Goal: Task Accomplishment & Management: Use online tool/utility

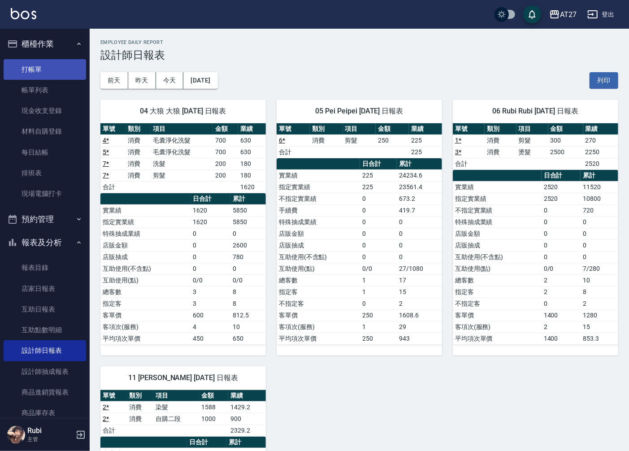
click at [41, 70] on link "打帳單" at bounding box center [45, 69] width 83 height 21
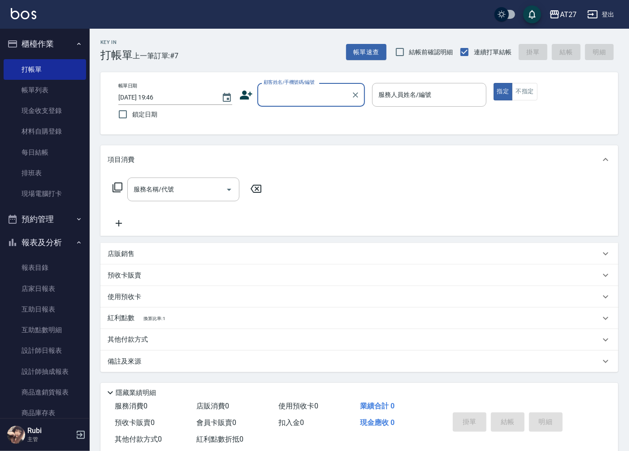
click at [318, 97] on input "顧客姓名/手機號碼/編號" at bounding box center [305, 95] width 86 height 16
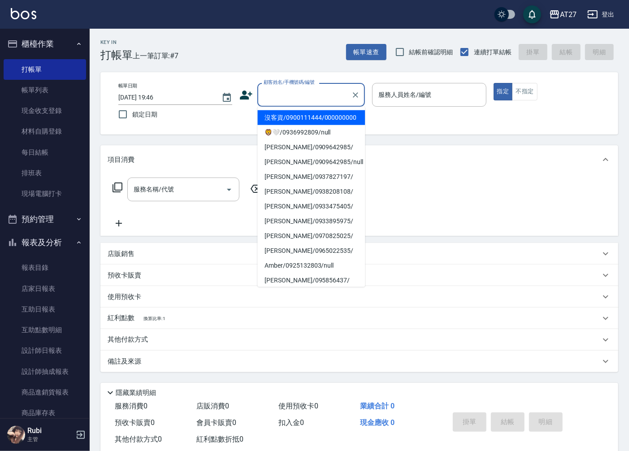
click at [311, 122] on li "沒客資/0900111444/000000000" at bounding box center [312, 117] width 108 height 15
type input "沒客資/0900111444/000000000"
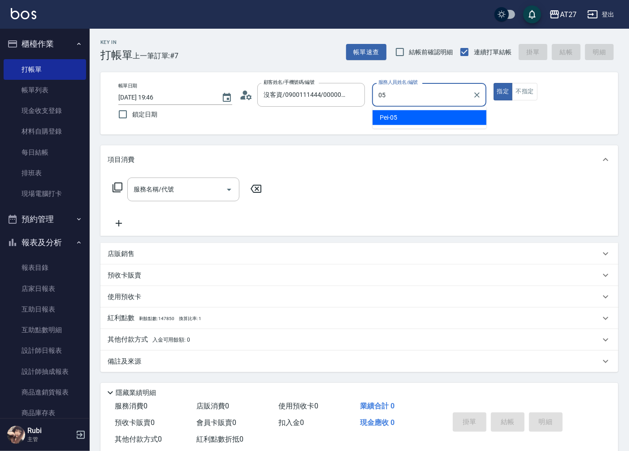
type input "Pei-05"
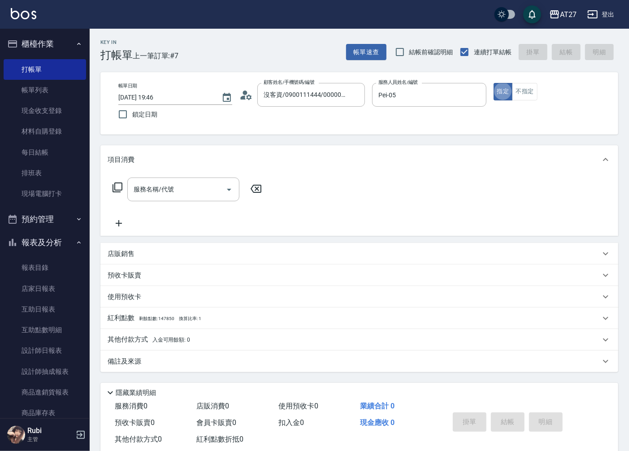
type button "true"
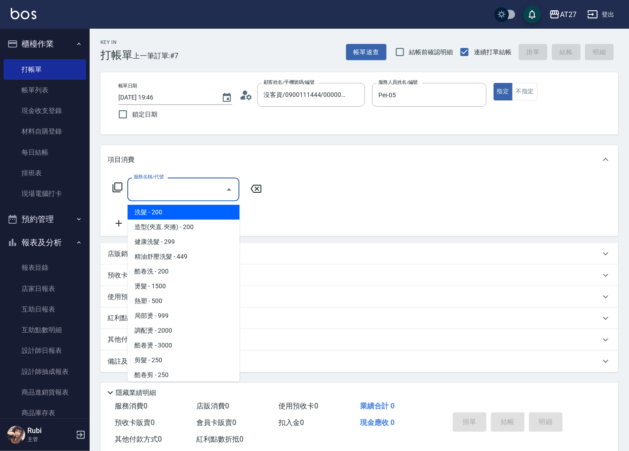
click at [203, 188] on input "服務名稱/代號" at bounding box center [176, 190] width 91 height 16
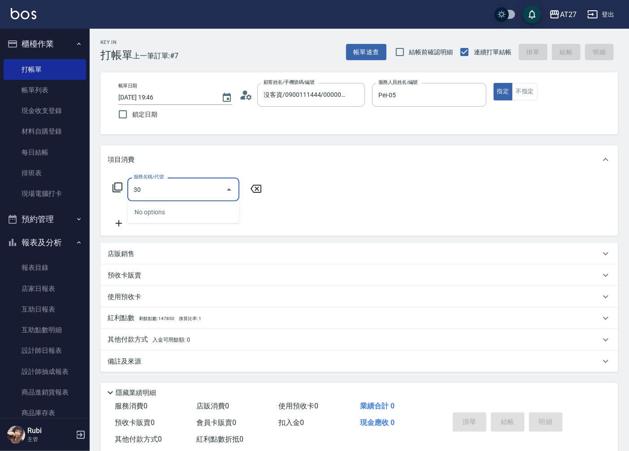
type input "301"
type input "150"
type input "燙髮(301)"
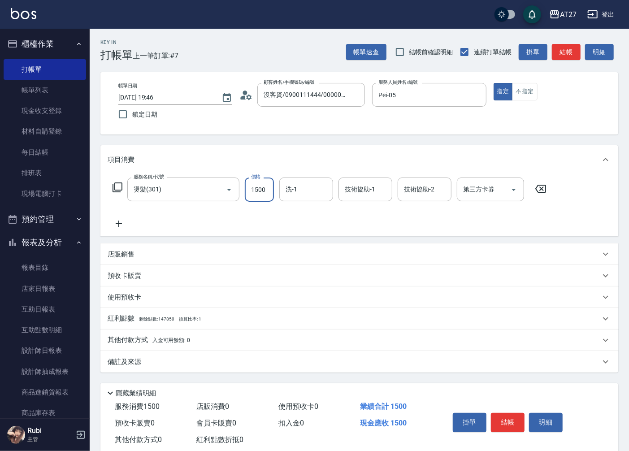
type input "1"
type input "0"
type input "140"
type input "1400"
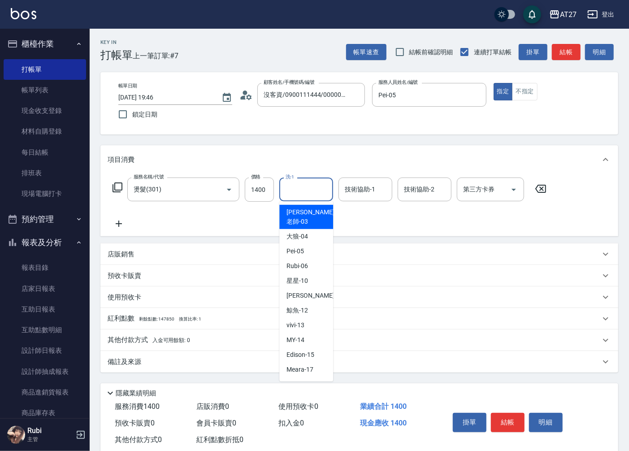
click at [295, 190] on input "洗-1" at bounding box center [307, 190] width 46 height 16
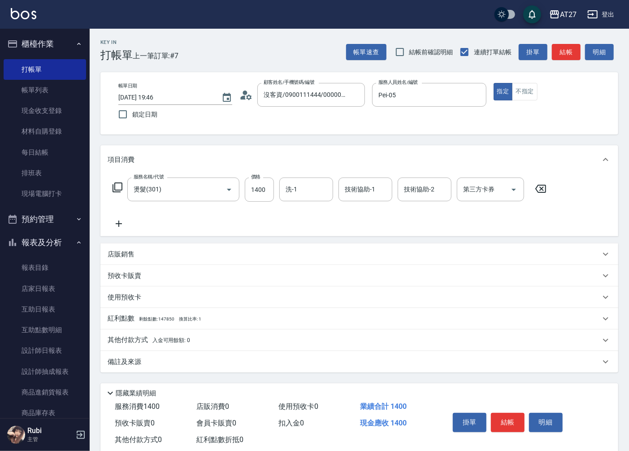
click at [119, 226] on icon at bounding box center [119, 224] width 6 height 6
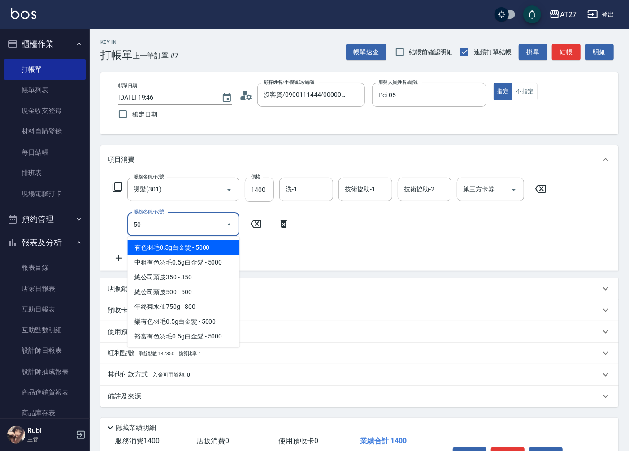
type input "501"
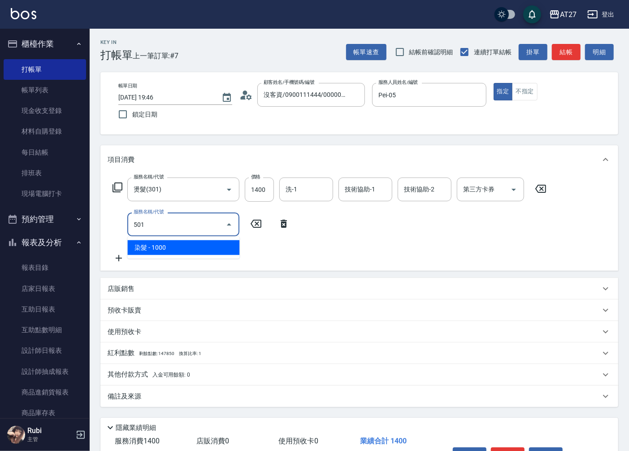
type input "240"
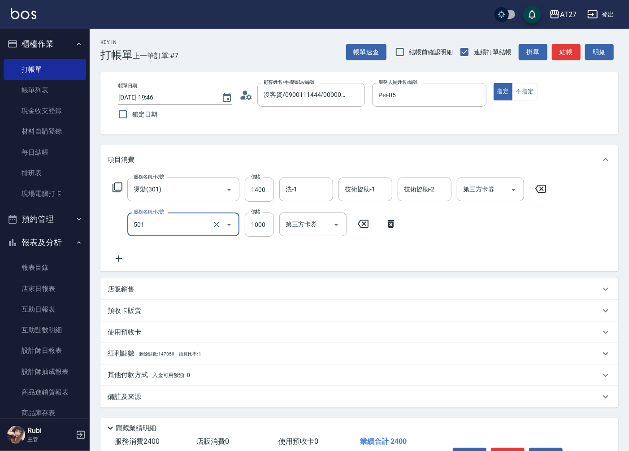
type input "染髮(501)"
click at [118, 261] on icon at bounding box center [119, 258] width 22 height 11
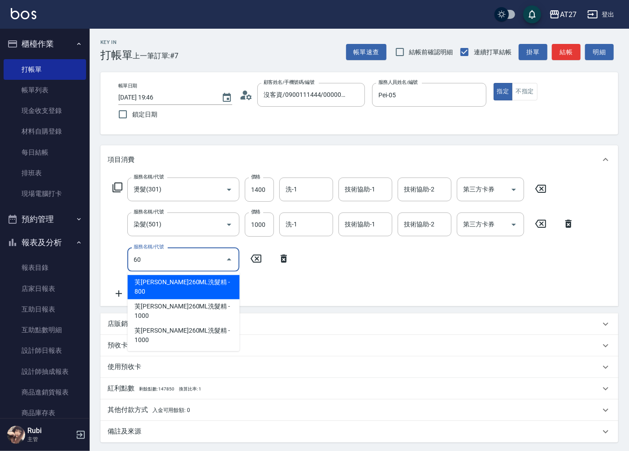
type input "601"
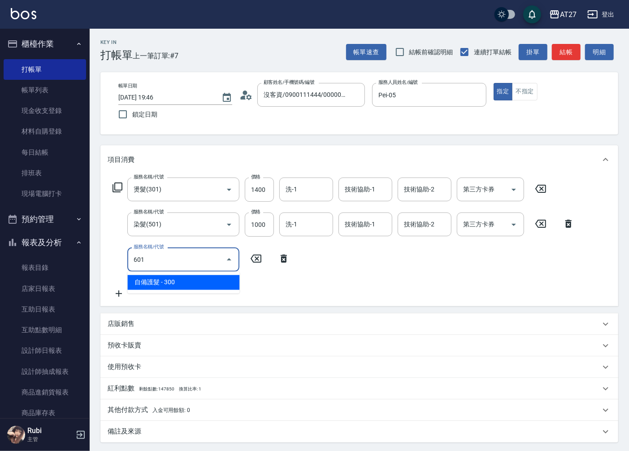
type input "270"
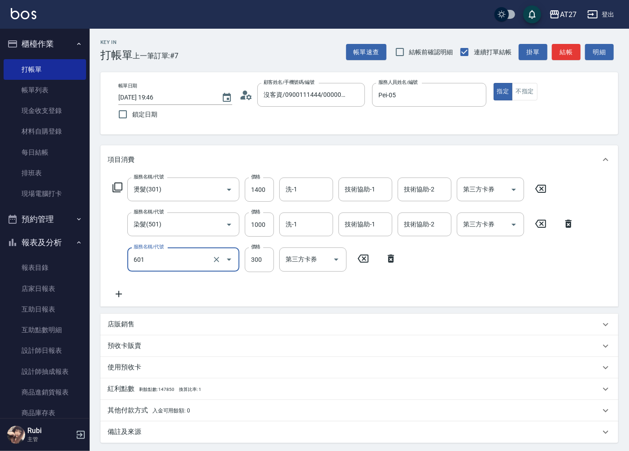
type input "自備護髮(601)"
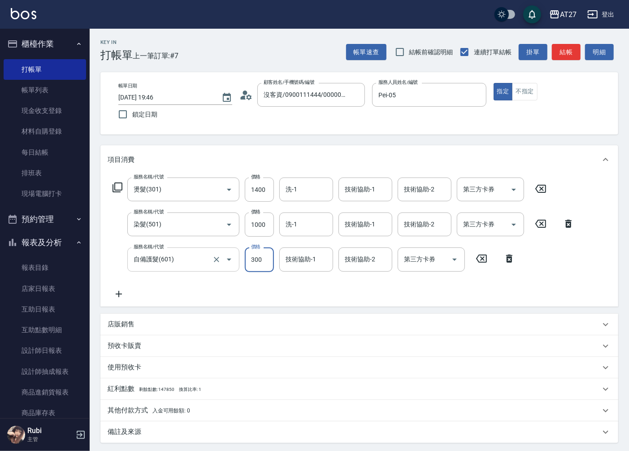
type input "1"
type input "240"
type input "150"
type input "250"
type input "1500"
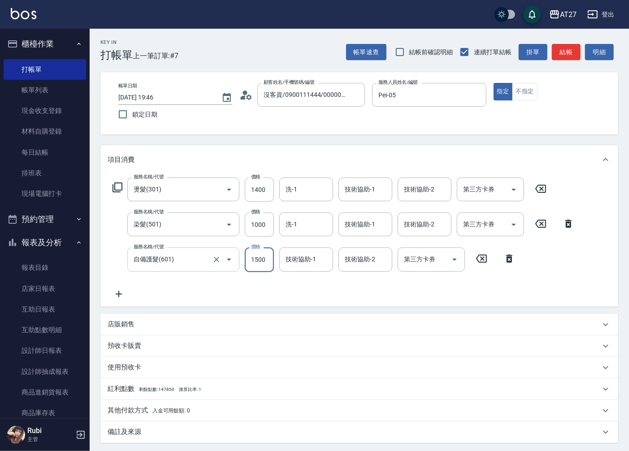
type input "390"
type input "1500"
click at [223, 290] on div "服務名稱/代號 燙髮(301) 服務名稱/代號 價格 1400 價格 洗-1 洗-1 技術協助-1 技術協助-1 技術協助-2 技術協助-2 第三方卡券 第三…" at bounding box center [344, 239] width 472 height 122
click at [322, 262] on input "技術協助-1" at bounding box center [307, 260] width 46 height 16
type input "vivi-13"
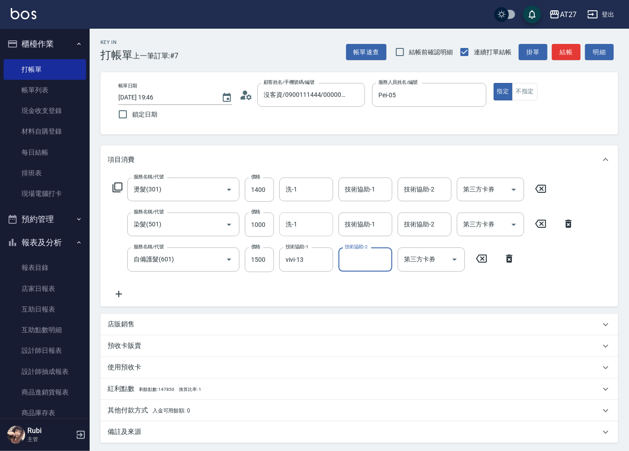
click at [309, 225] on input "洗-1" at bounding box center [307, 225] width 46 height 16
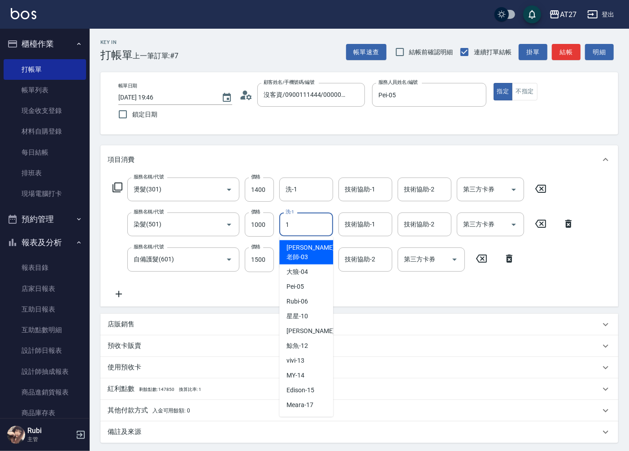
type input "10"
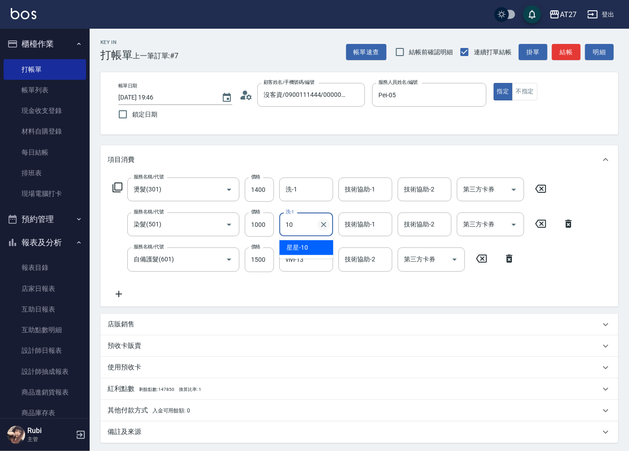
click at [325, 222] on icon "Clear" at bounding box center [323, 224] width 9 height 9
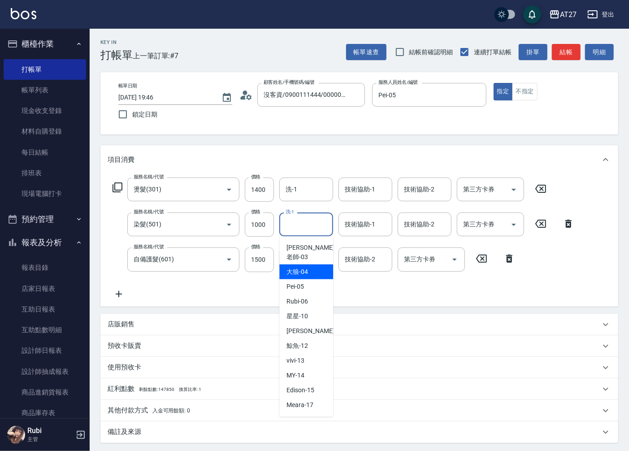
click at [254, 294] on div "服務名稱/代號 燙髮(301) 服務名稱/代號 價格 1400 價格 洗-1 洗-1 技術協助-1 技術協助-1 技術協助-2 技術協助-2 第三方卡券 第三…" at bounding box center [344, 239] width 472 height 122
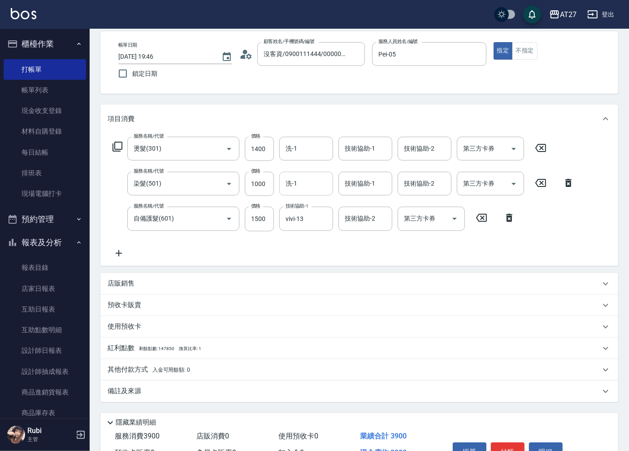
scroll to position [92, 0]
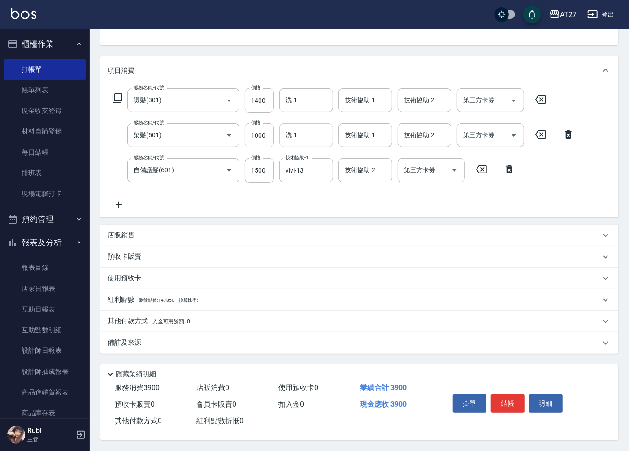
click at [144, 317] on p "其他付款方式 入金可用餘額: 0" at bounding box center [149, 322] width 83 height 10
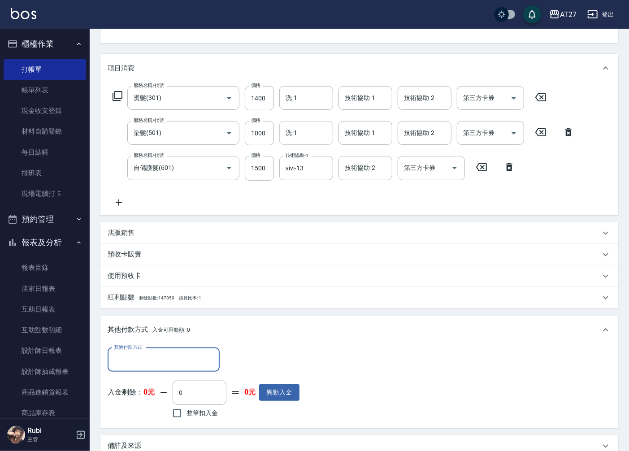
scroll to position [0, 0]
click at [180, 367] on div "其他付款方式" at bounding box center [164, 360] width 112 height 24
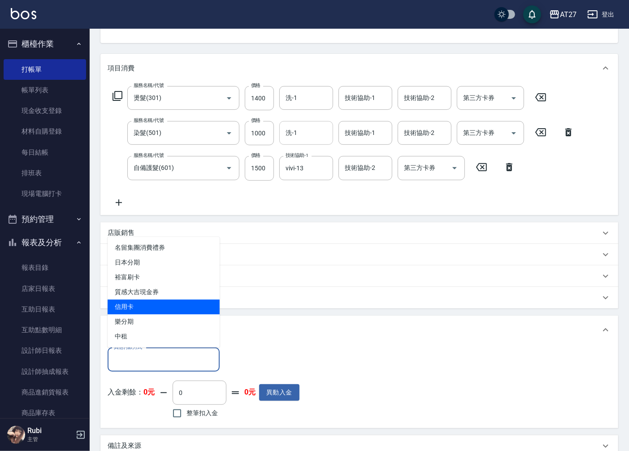
click at [168, 302] on span "信用卡" at bounding box center [164, 307] width 112 height 15
type input "信用卡"
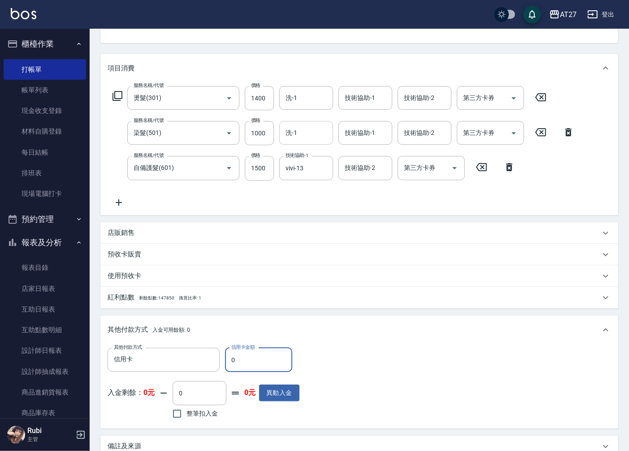
drag, startPoint x: 249, startPoint y: 363, endPoint x: 184, endPoint y: 377, distance: 65.6
click at [184, 377] on div "其他付款方式 信用卡 其他付款方式 信用卡金額 0 信用卡金額 入金剩餘： 0元 0 ​ 整筆扣入金 0元 異動入金" at bounding box center [204, 385] width 192 height 74
type input "3"
type input "380"
type input "3774"
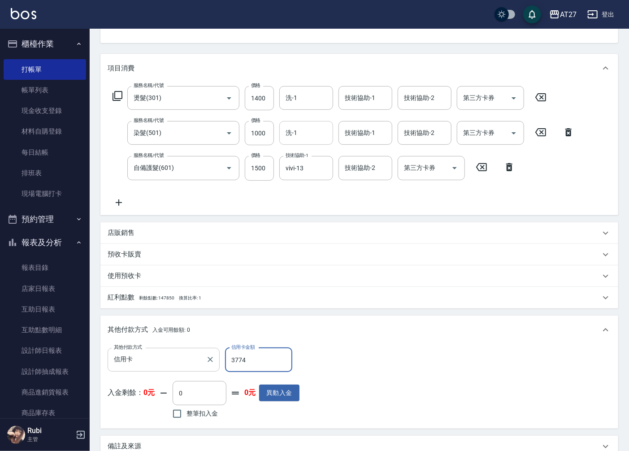
type input "10"
type input "377"
type input "350"
type input "37"
type input "380"
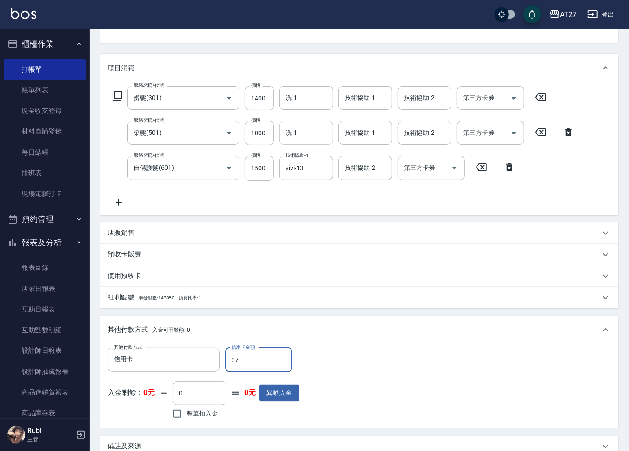
type input "371"
type input "10"
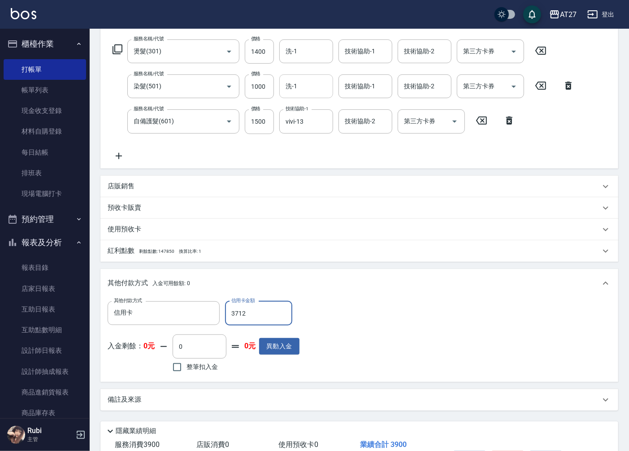
scroll to position [198, 0]
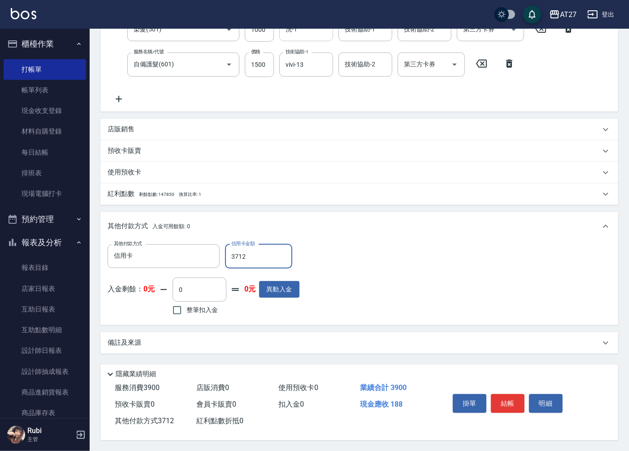
type input "371"
type input "350"
type input "37"
type input "380"
type input "370"
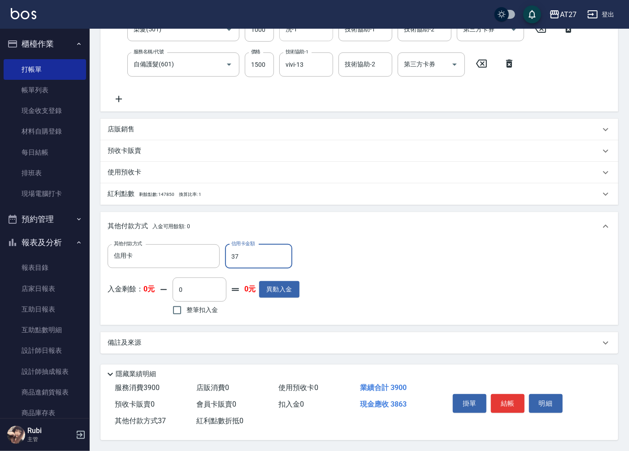
type input "350"
type input "3700"
type input "20"
type input "3700"
click at [516, 400] on button "結帳" at bounding box center [508, 403] width 34 height 19
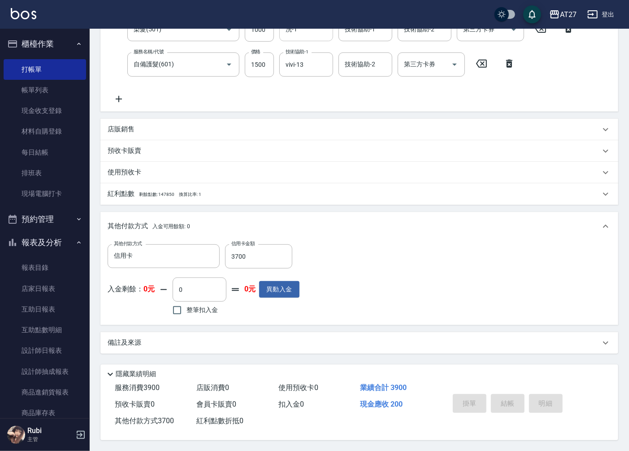
type input "2025/09/07 19:48"
type input "0"
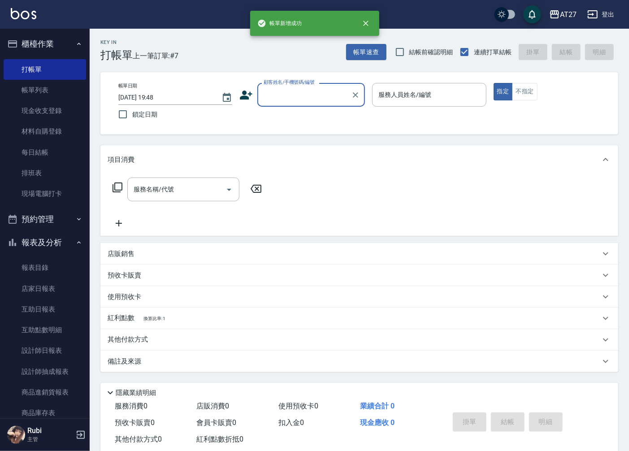
scroll to position [0, 0]
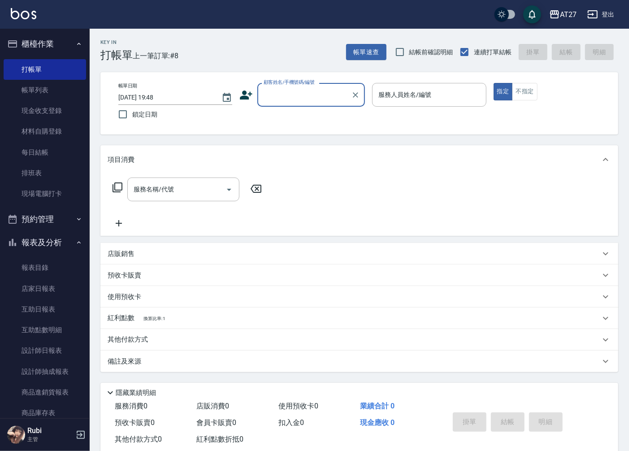
click at [306, 96] on input "顧客姓名/手機號碼/編號" at bounding box center [305, 95] width 86 height 16
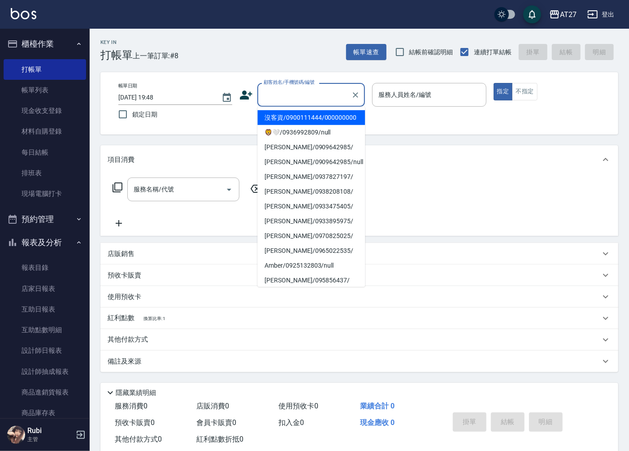
click at [309, 122] on li "沒客資/0900111444/000000000" at bounding box center [312, 117] width 108 height 15
type input "沒客資/0900111444/000000000"
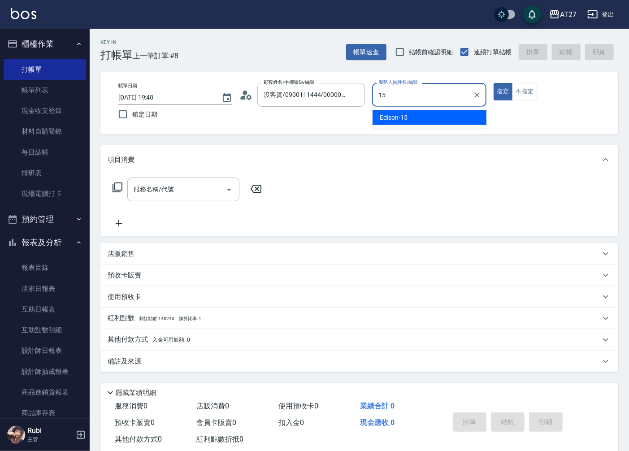
type input "Edison-15"
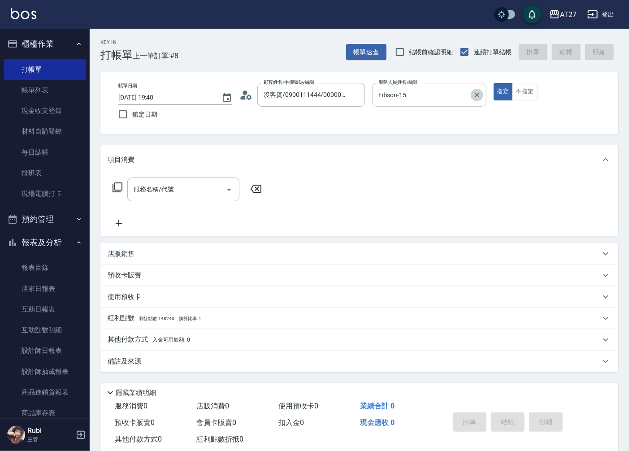
drag, startPoint x: 479, startPoint y: 95, endPoint x: 433, endPoint y: 99, distance: 45.5
click at [478, 95] on icon "Clear" at bounding box center [477, 95] width 9 height 9
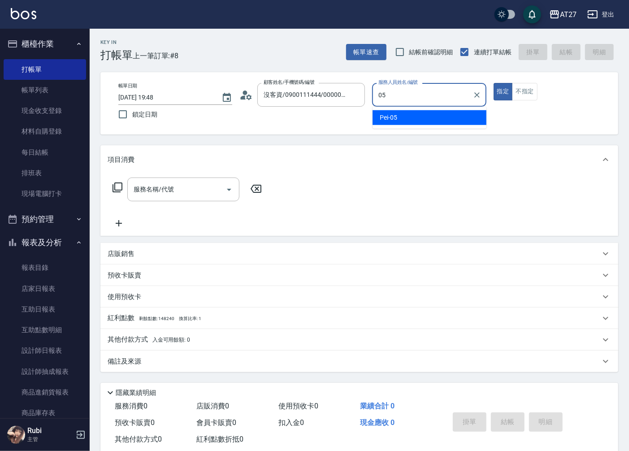
type input "Pei-05"
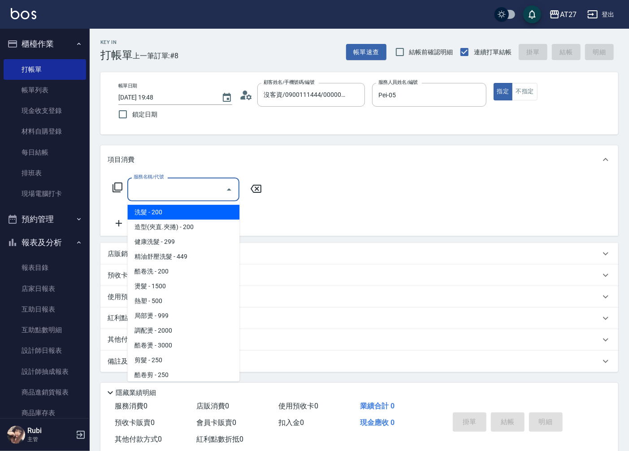
click at [201, 192] on input "服務名稱/代號" at bounding box center [176, 190] width 91 height 16
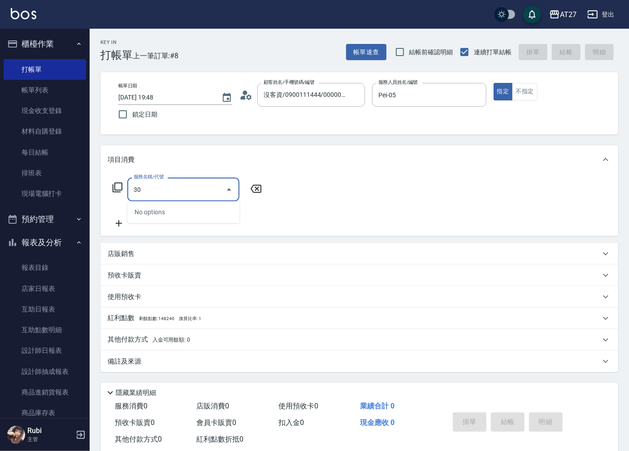
type input "301"
type input "150"
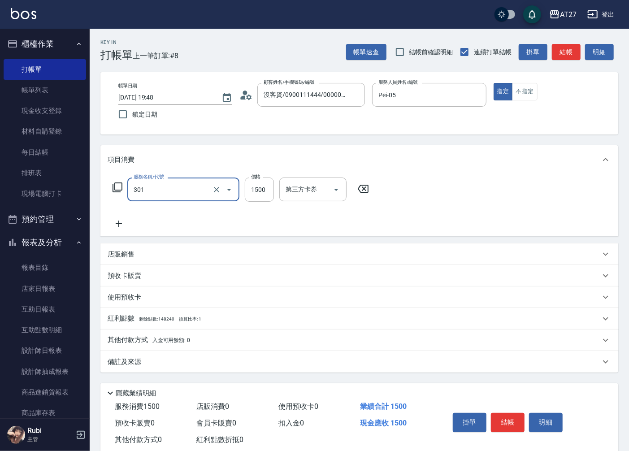
type input "燙髮(301)"
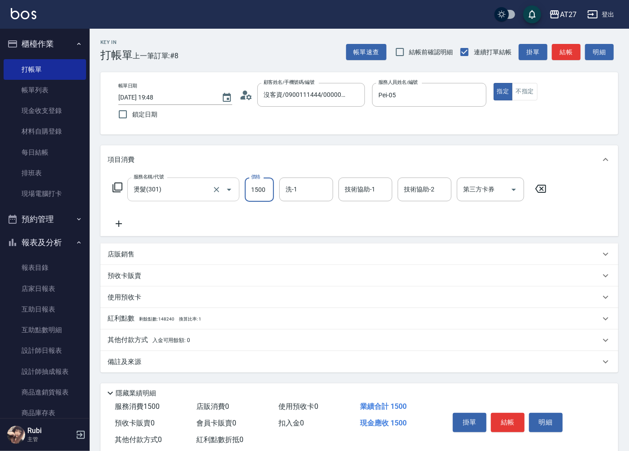
type input "1"
type input "0"
type input "140"
type input "10"
type input "1400"
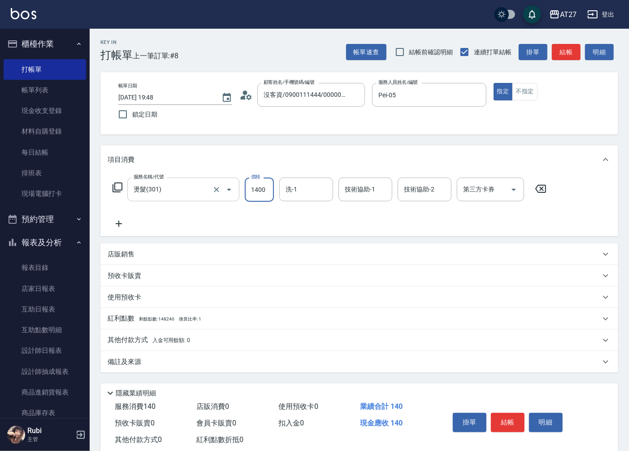
type input "140"
type input "1400"
click at [124, 226] on icon at bounding box center [119, 223] width 22 height 11
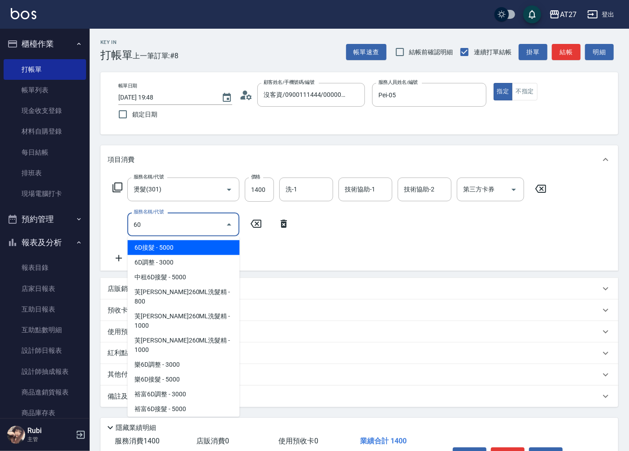
type input "601"
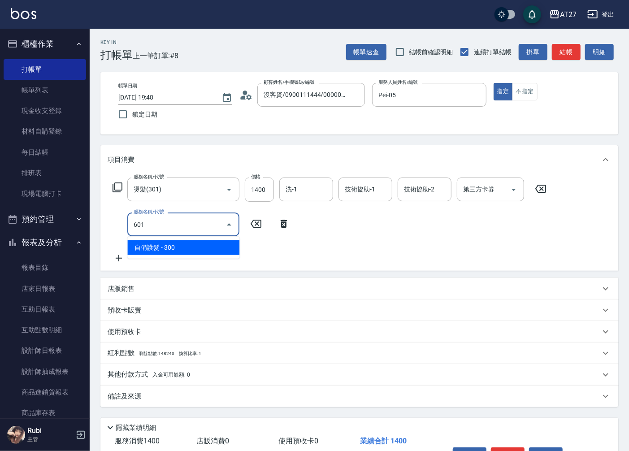
type input "170"
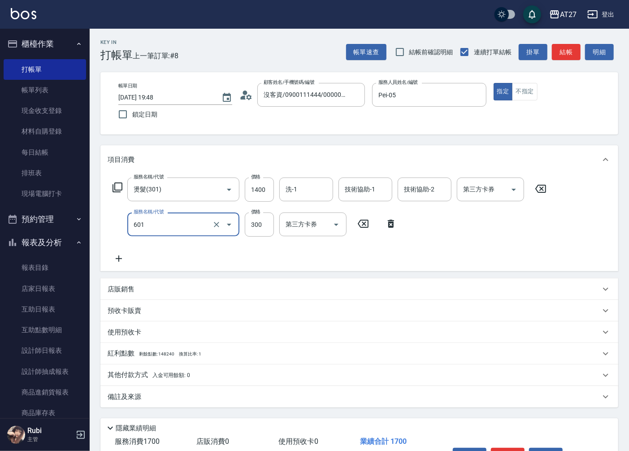
type input "自備護髮(601)"
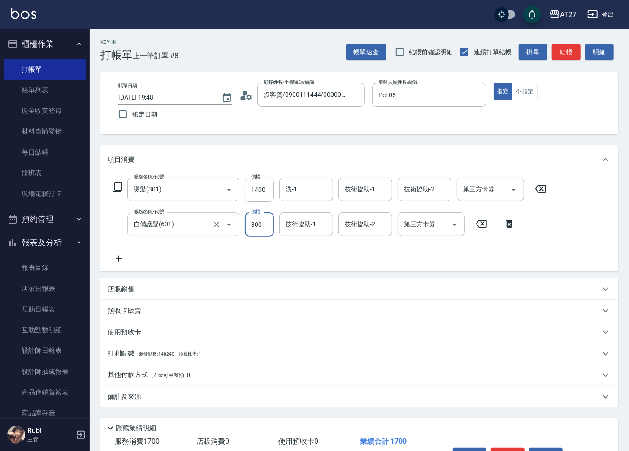
type input "1"
type input "140"
type input "10"
type input "150"
type input "100"
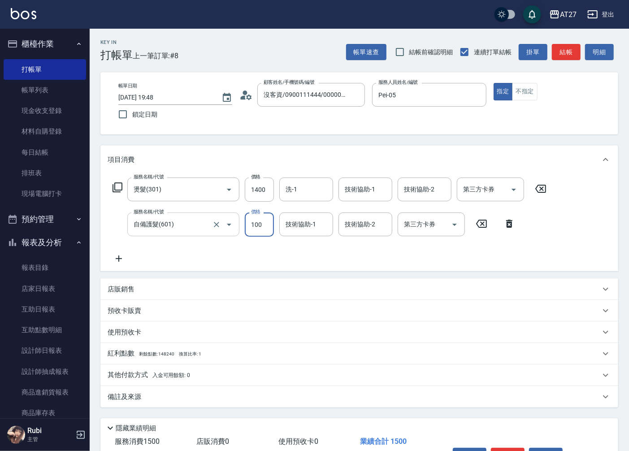
type input "240"
type input "1000"
click at [304, 223] on div "技術協助-1 技術協助-1" at bounding box center [307, 225] width 54 height 24
type input "星星-10"
click at [296, 193] on input "洗-1" at bounding box center [307, 190] width 46 height 16
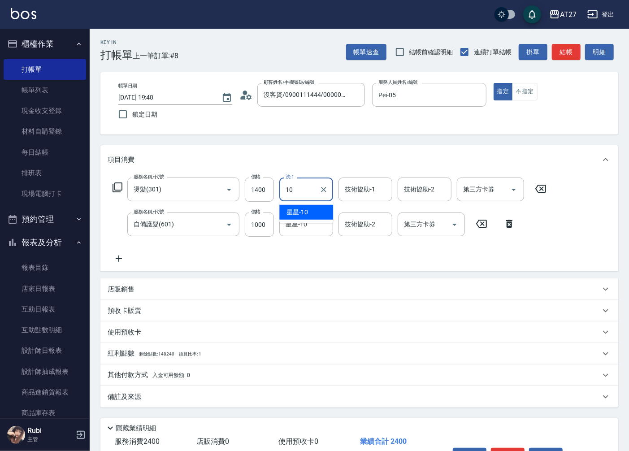
type input "星星-10"
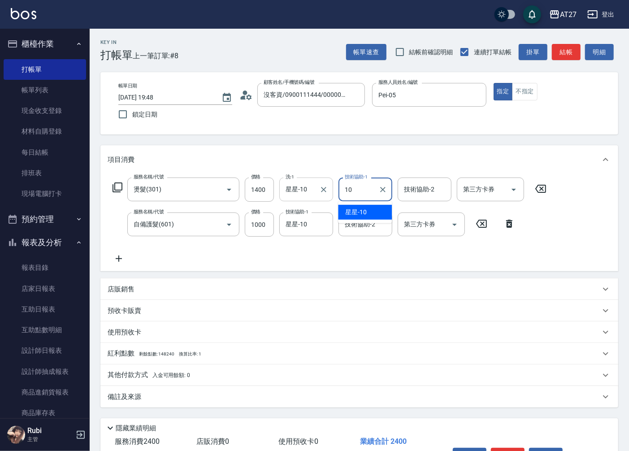
type input "星星-10"
click at [148, 377] on p "其他付款方式 入金可用餘額: 0" at bounding box center [149, 376] width 83 height 10
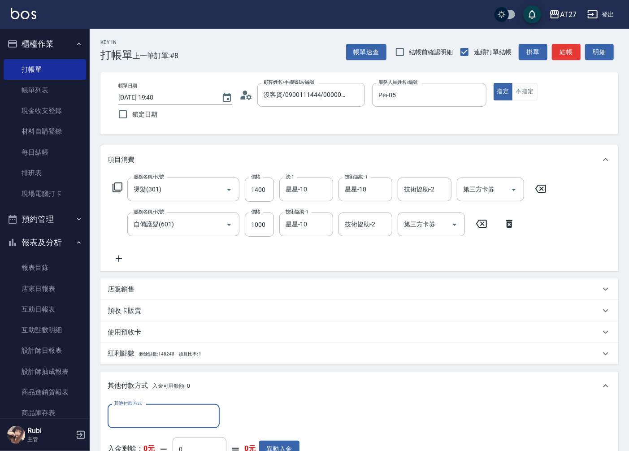
click at [155, 415] on input "其他付款方式" at bounding box center [164, 416] width 104 height 16
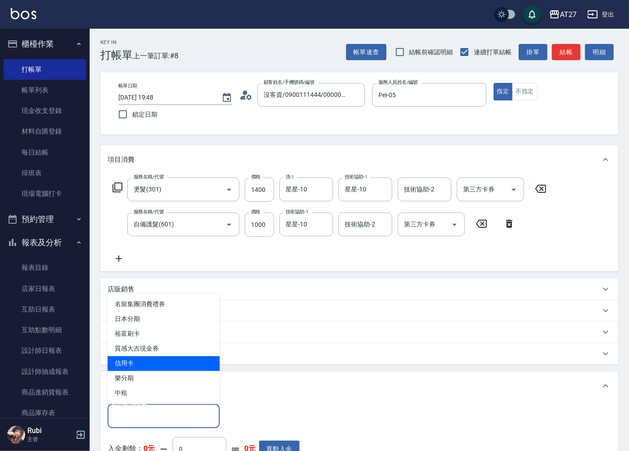
click at [156, 365] on span "信用卡" at bounding box center [164, 364] width 112 height 15
type input "信用卡"
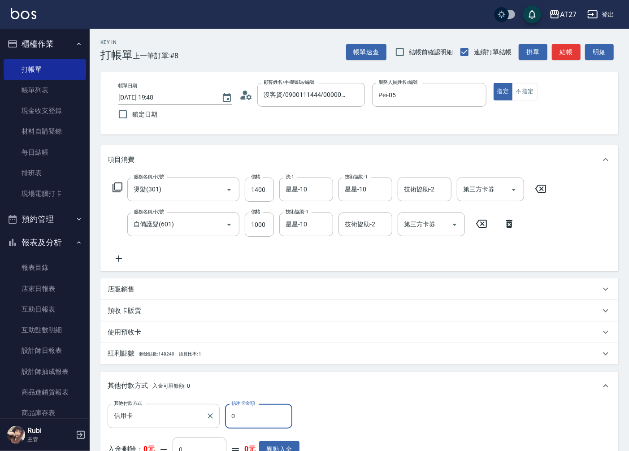
drag, startPoint x: 249, startPoint y: 415, endPoint x: 215, endPoint y: 420, distance: 33.7
click at [216, 422] on div "其他付款方式 信用卡 其他付款方式 信用卡金額 0 信用卡金額" at bounding box center [204, 416] width 192 height 24
type input "2"
type input "230"
type input "240"
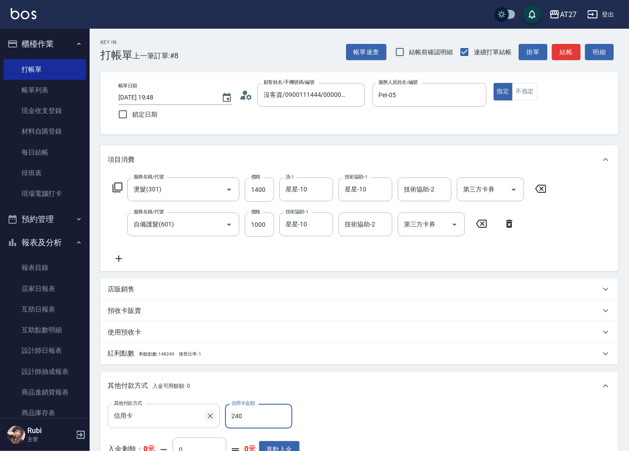
type input "210"
type input "2400"
type input "0"
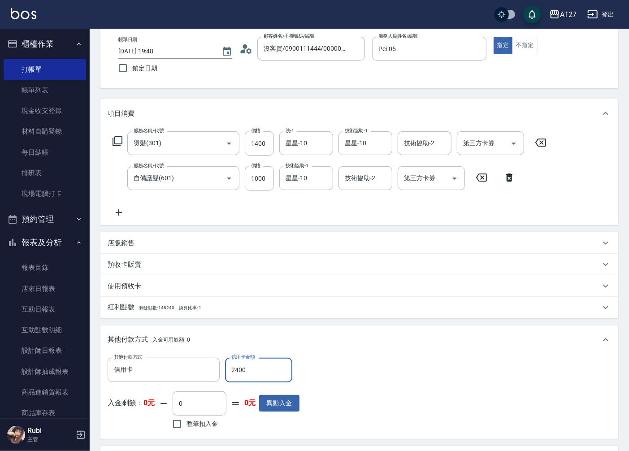
scroll to position [149, 0]
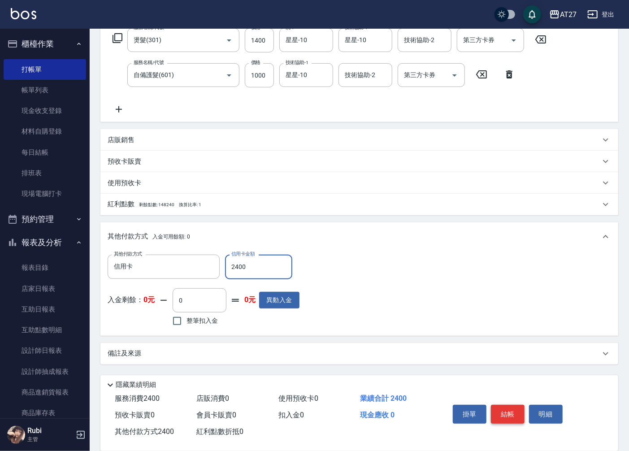
type input "2400"
click at [513, 414] on button "結帳" at bounding box center [508, 414] width 34 height 19
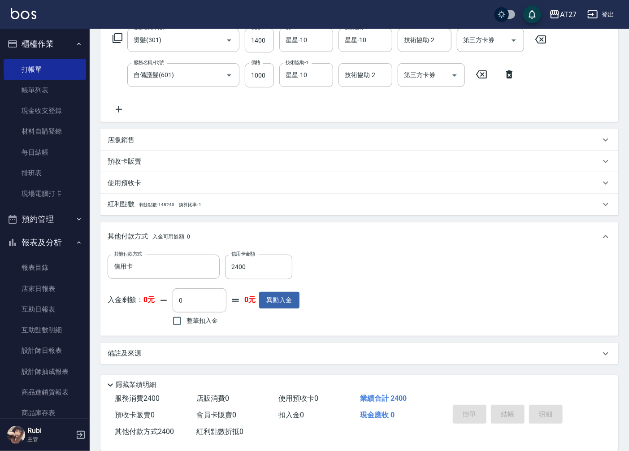
type input "2025/09/07 19:49"
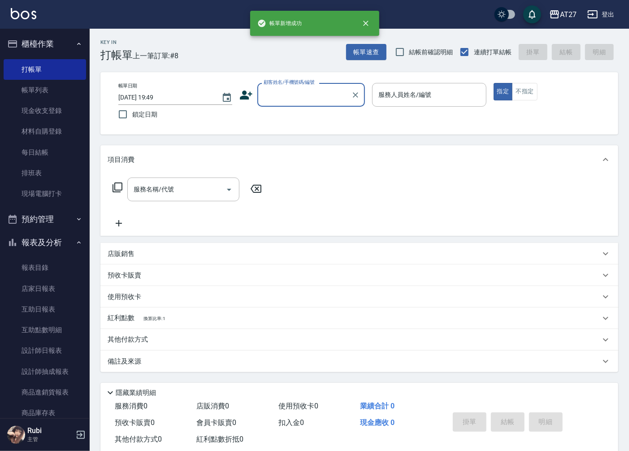
scroll to position [0, 0]
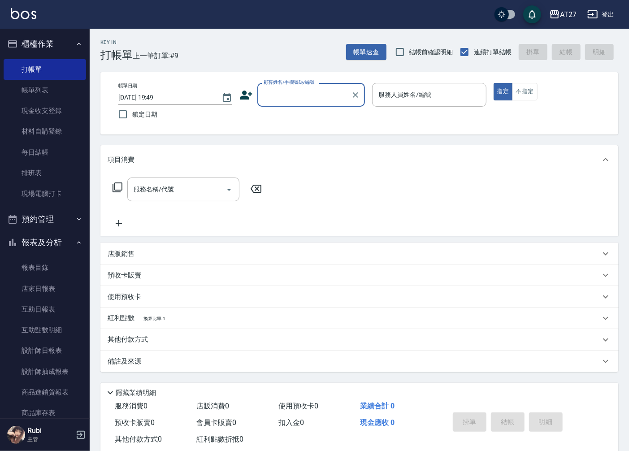
click at [317, 96] on input "顧客姓名/手機號碼/編號" at bounding box center [305, 95] width 86 height 16
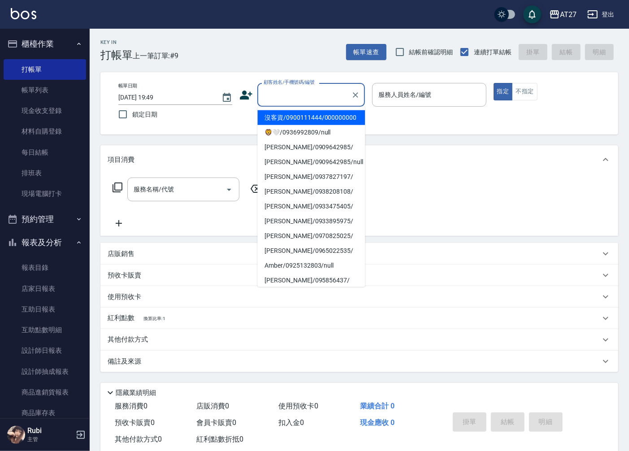
click at [315, 125] on li "沒客資/0900111444/000000000" at bounding box center [312, 117] width 108 height 15
type input "沒客資/0900111444/000000000"
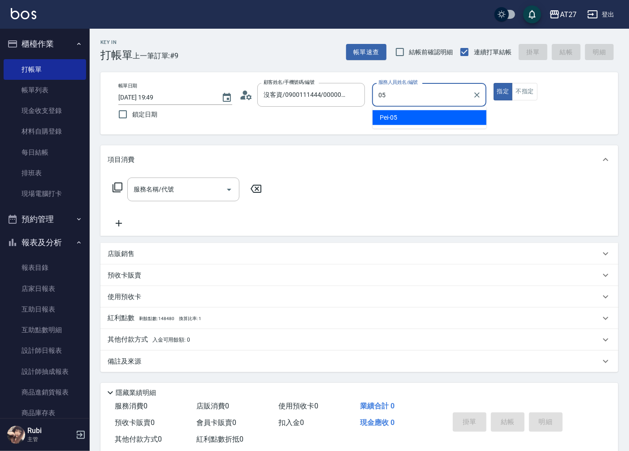
type input "Pei-05"
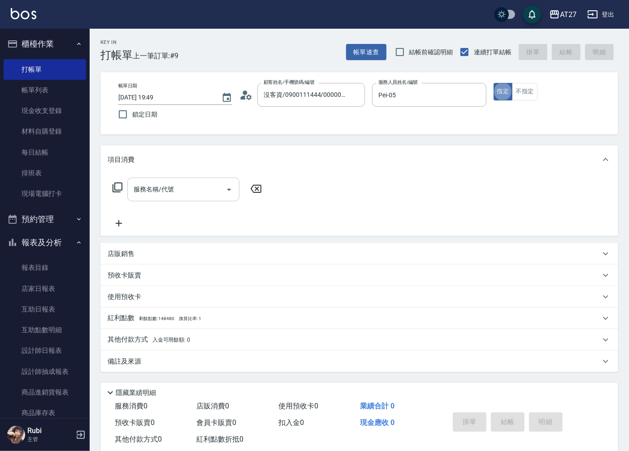
click at [188, 192] on input "服務名稱/代號" at bounding box center [176, 190] width 91 height 16
type input "301"
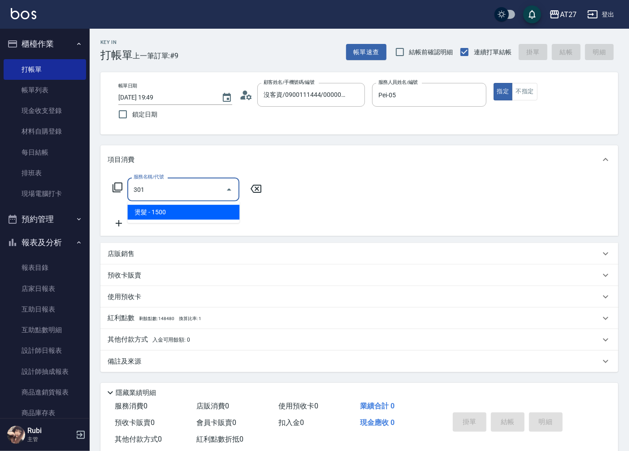
type input "150"
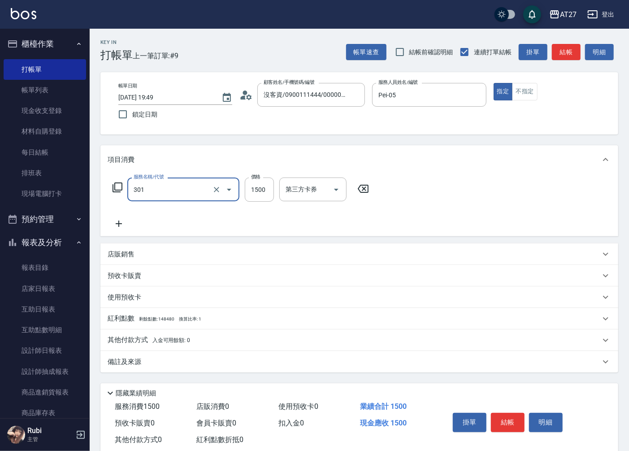
type input "燙髮(301)"
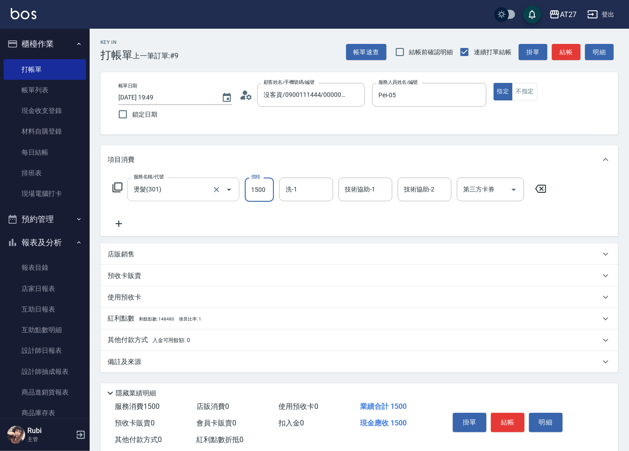
type input "0"
type input "140"
type input "1400"
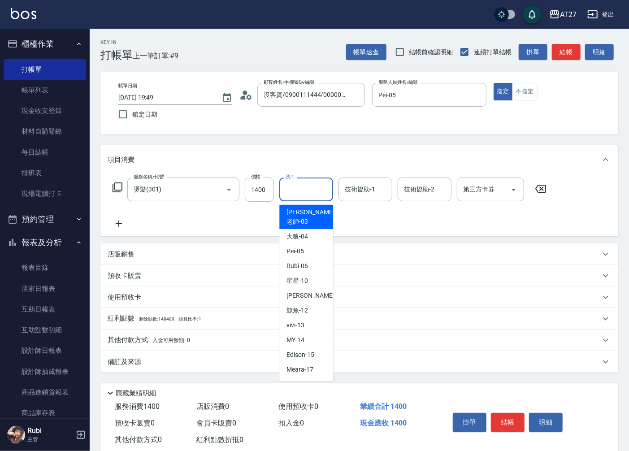
click at [288, 188] on input "洗-1" at bounding box center [307, 190] width 46 height 16
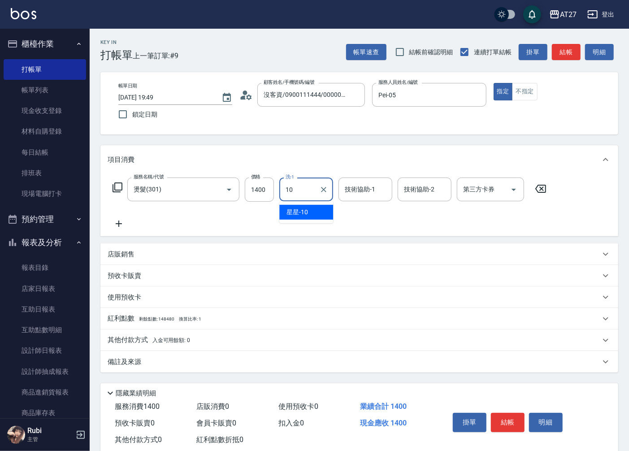
type input "星星-10"
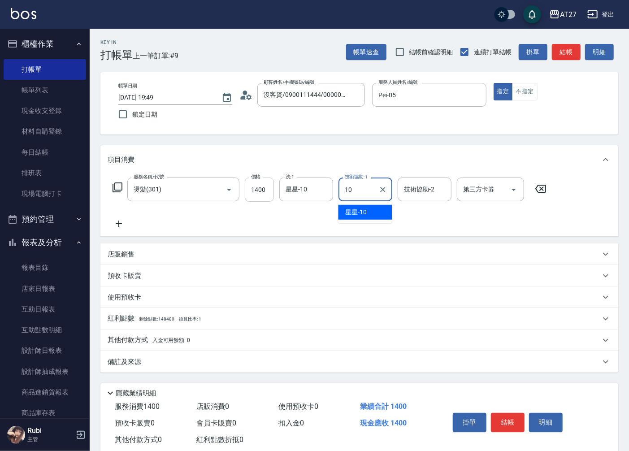
type input "星星-10"
click at [123, 223] on icon at bounding box center [119, 223] width 22 height 11
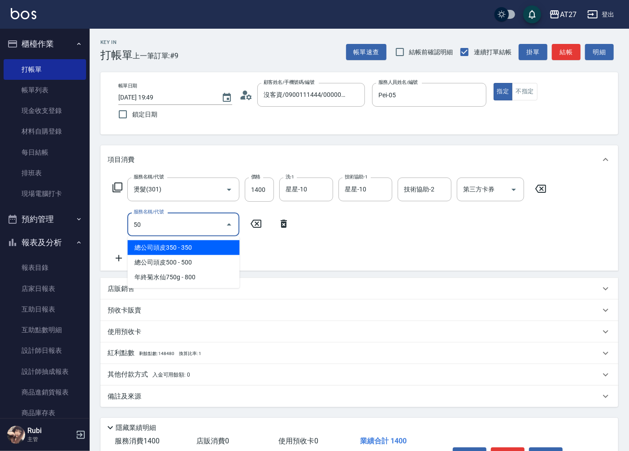
type input "501"
type input "240"
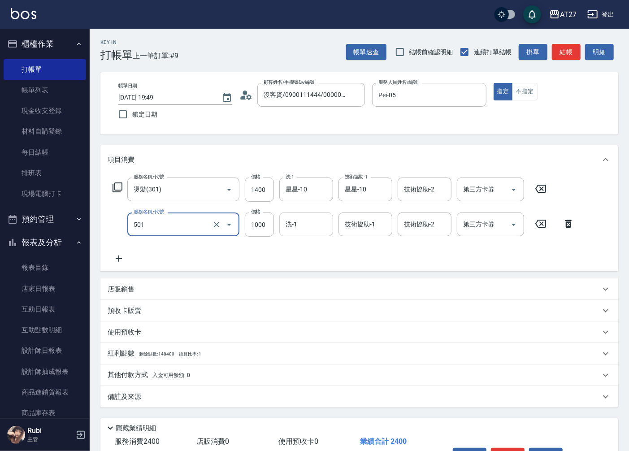
click at [313, 226] on input "洗-1" at bounding box center [307, 225] width 46 height 16
type input "染髮(501)"
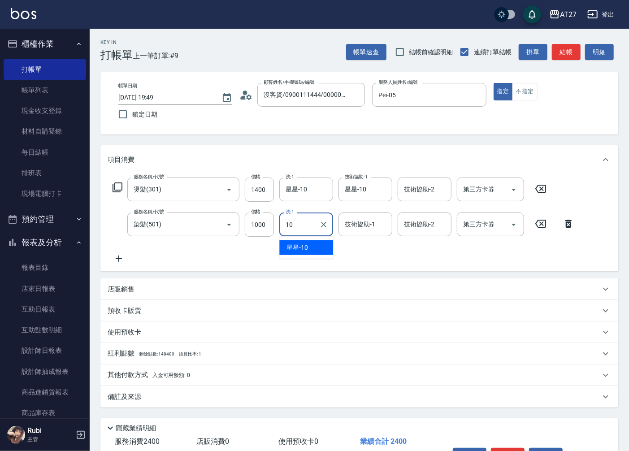
type input "星星-10"
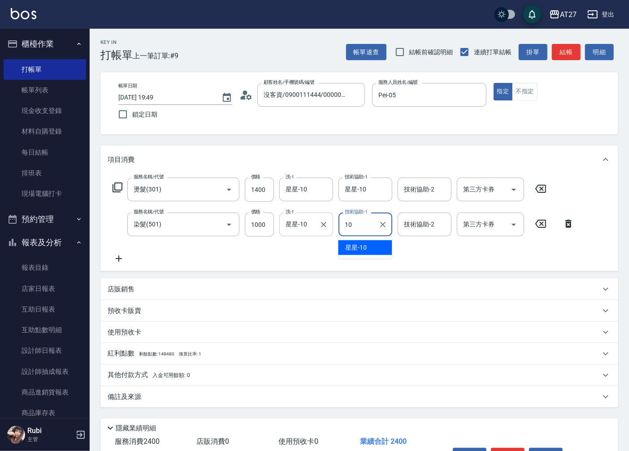
type input "星星-10"
click at [122, 260] on icon at bounding box center [119, 258] width 22 height 11
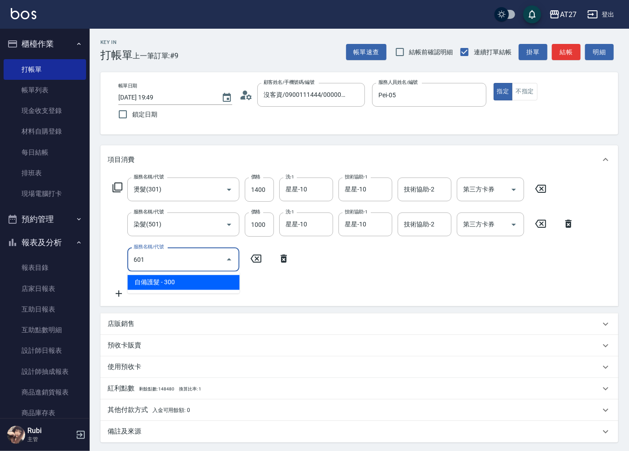
type input "601"
type input "270"
type input "自備護髮(601)"
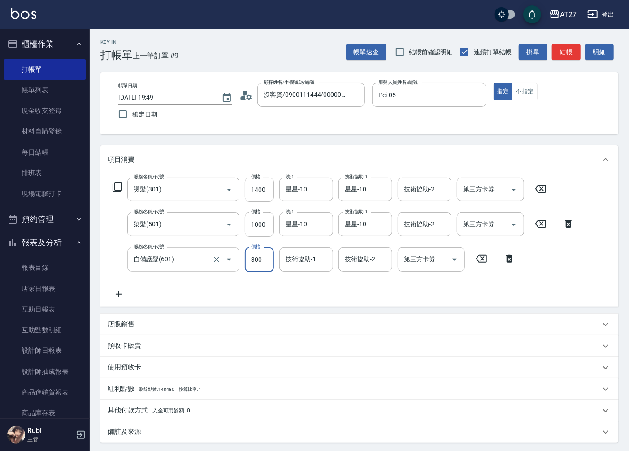
type input "6"
type input "240"
type input "600"
type input "300"
type input "600"
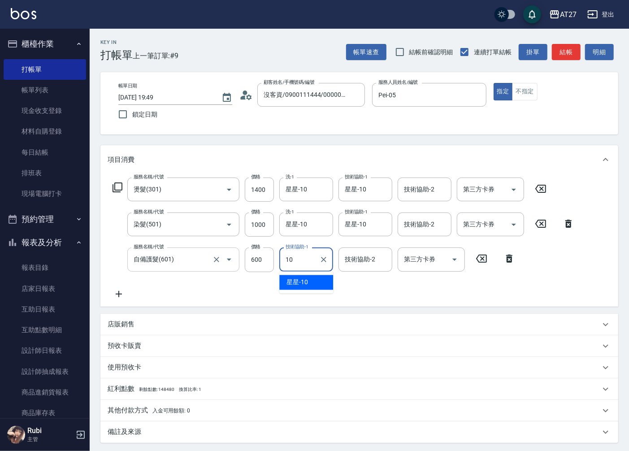
type input "星星-10"
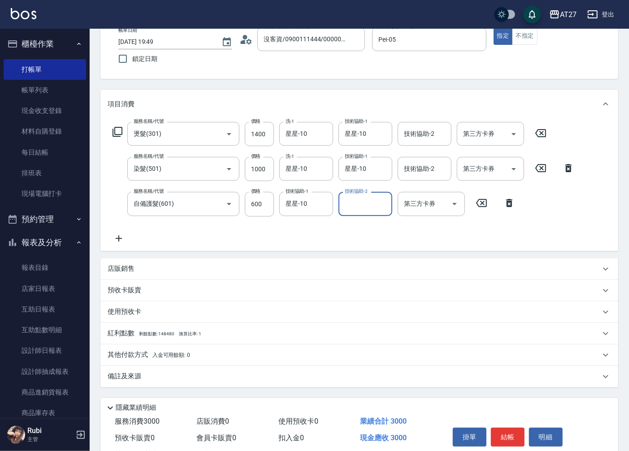
scroll to position [92, 0]
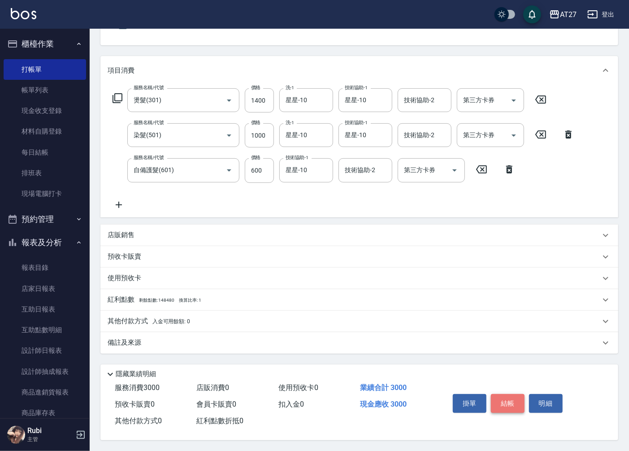
click at [505, 400] on button "結帳" at bounding box center [508, 403] width 34 height 19
type input "2025/09/07 19:50"
type input "0"
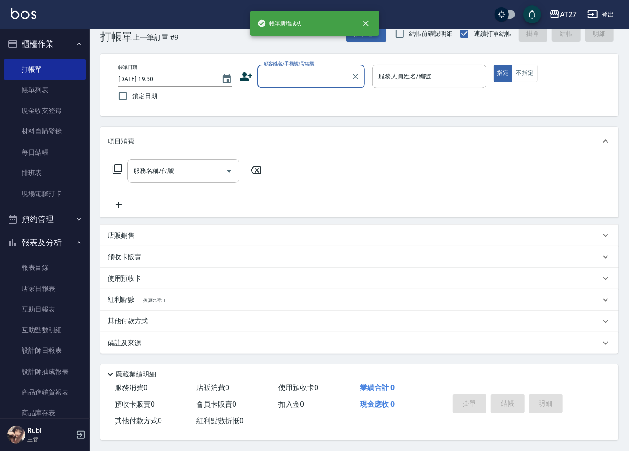
scroll to position [0, 0]
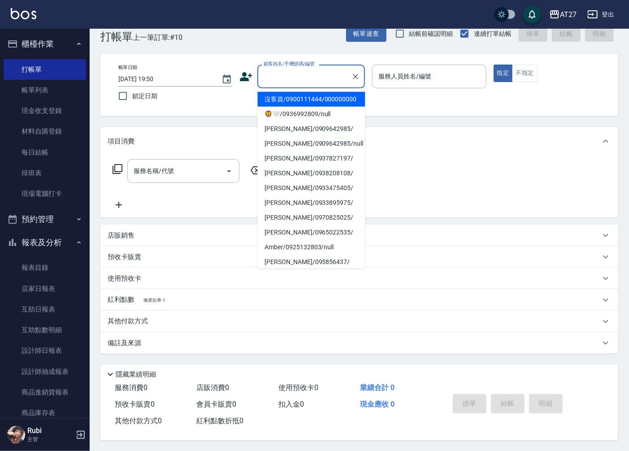
click at [305, 77] on input "顧客姓名/手機號碼/編號" at bounding box center [305, 77] width 86 height 16
click at [335, 99] on li "沒客資/0900111444/000000000" at bounding box center [312, 99] width 108 height 15
type input "沒客資/0900111444/000000000"
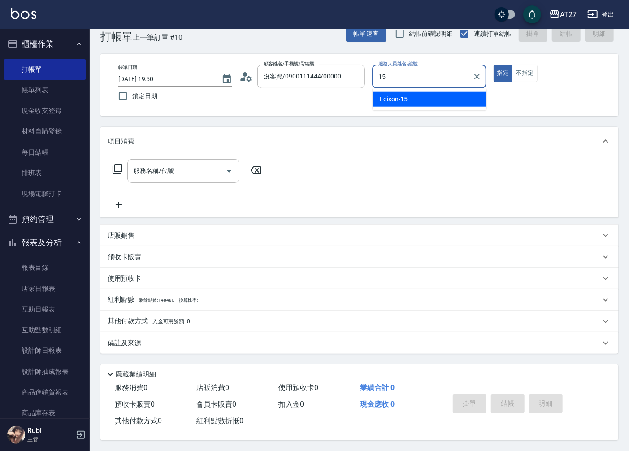
type input "Edison-15"
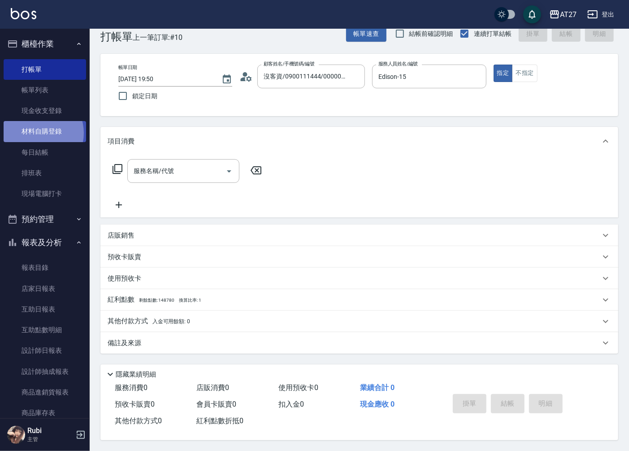
drag, startPoint x: 56, startPoint y: 90, endPoint x: 38, endPoint y: 133, distance: 46.8
click at [176, 176] on input "服務名稱/代號" at bounding box center [176, 171] width 91 height 16
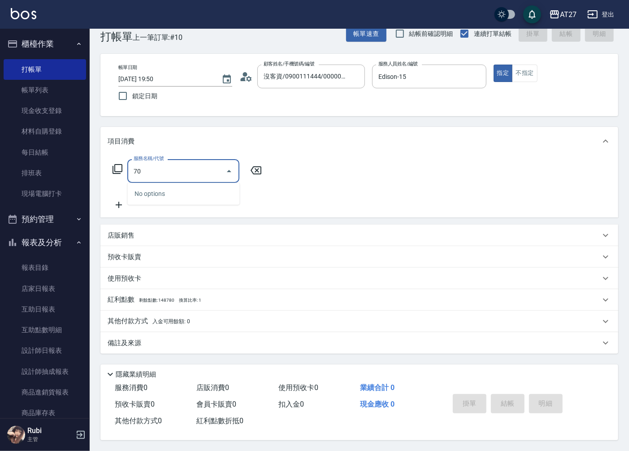
type input "704"
type input "500"
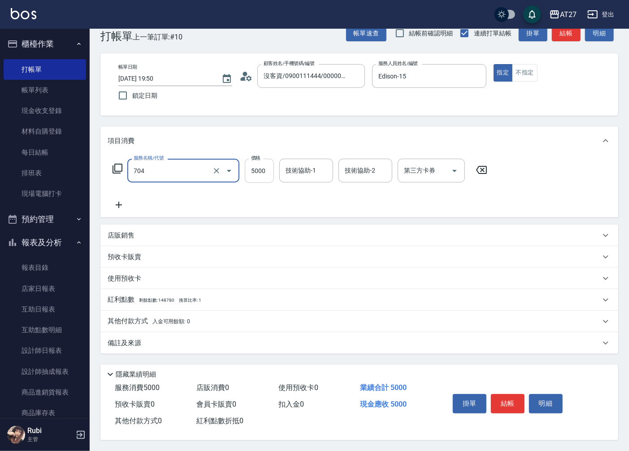
type input "新羽毛鉑金接髮調整(704)"
click at [262, 166] on input "5000" at bounding box center [259, 171] width 29 height 24
type input "7"
type input "0"
type input "768"
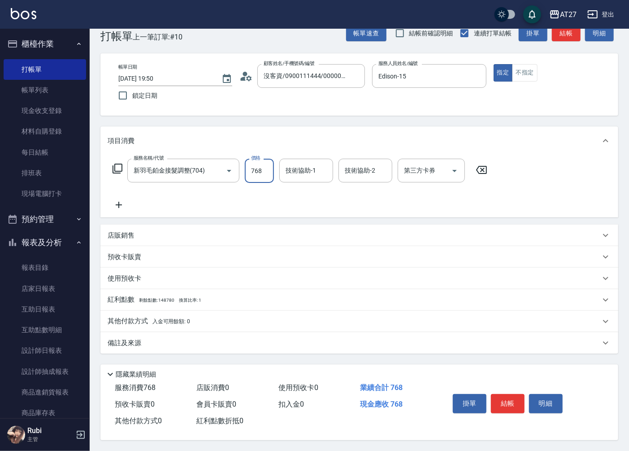
type input "760"
type input "7685"
click at [317, 168] on input "技術協助-1" at bounding box center [307, 171] width 46 height 16
type input "vivi-13"
click at [122, 317] on p "其他付款方式 入金可用餘額: 0" at bounding box center [149, 322] width 83 height 10
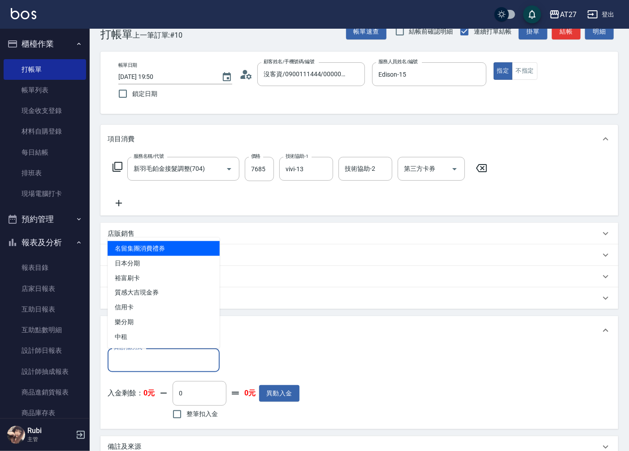
click at [152, 362] on input "其他付款方式" at bounding box center [164, 361] width 104 height 16
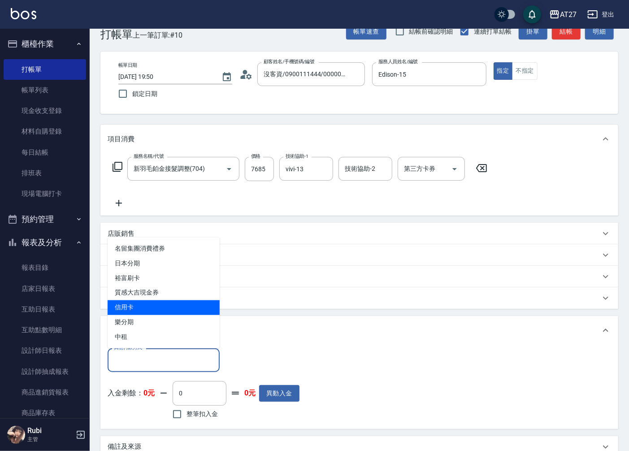
click at [157, 308] on span "信用卡" at bounding box center [164, 308] width 112 height 15
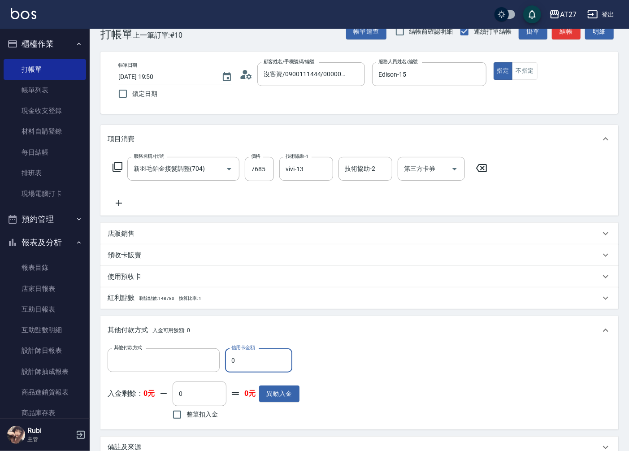
type input "信用卡"
drag, startPoint x: 222, startPoint y: 367, endPoint x: 189, endPoint y: 368, distance: 32.8
click at [189, 368] on div "其他付款方式 信用卡 其他付款方式 信用卡金額 0 信用卡金額" at bounding box center [204, 361] width 192 height 24
type input "76"
type input "690"
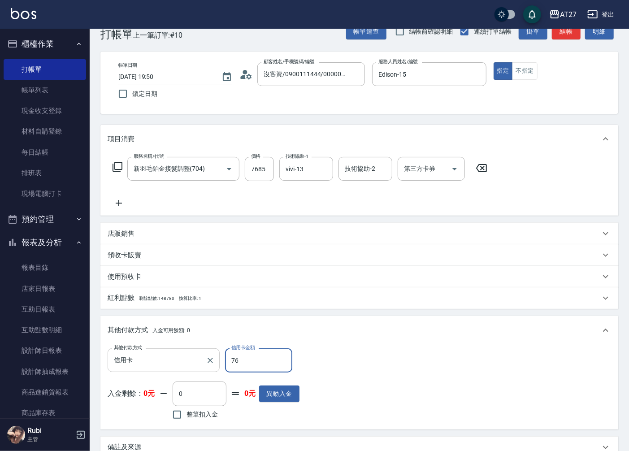
type input "768"
type input "0"
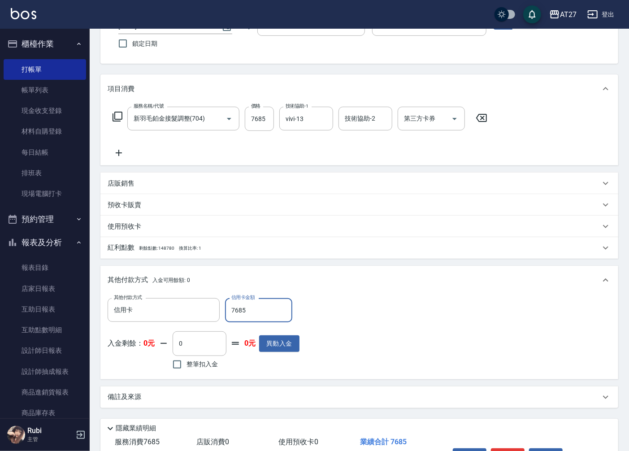
scroll to position [127, 0]
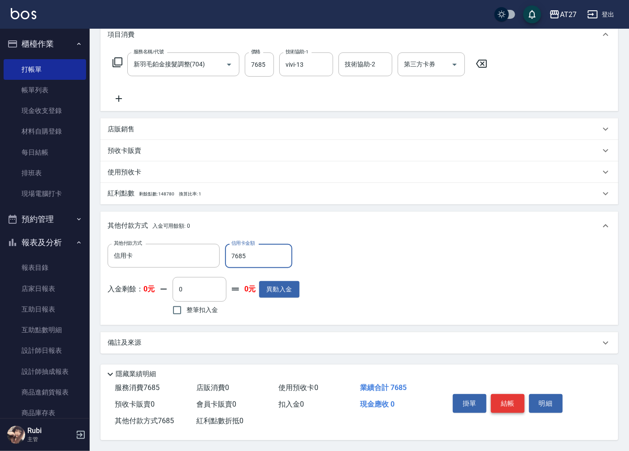
type input "7685"
click at [503, 402] on button "結帳" at bounding box center [508, 403] width 34 height 19
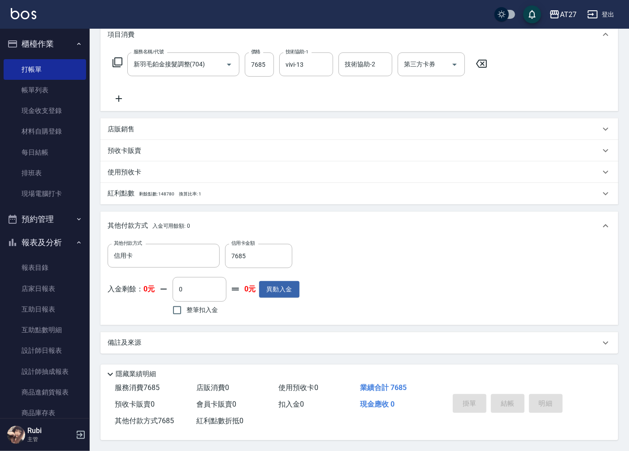
type input "2025/09/07 19:52"
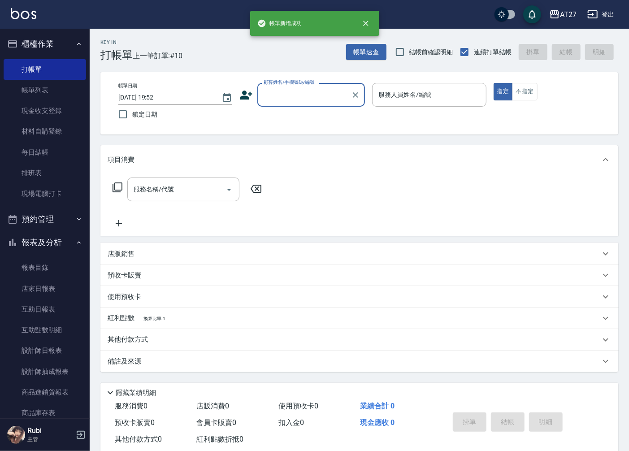
scroll to position [0, 0]
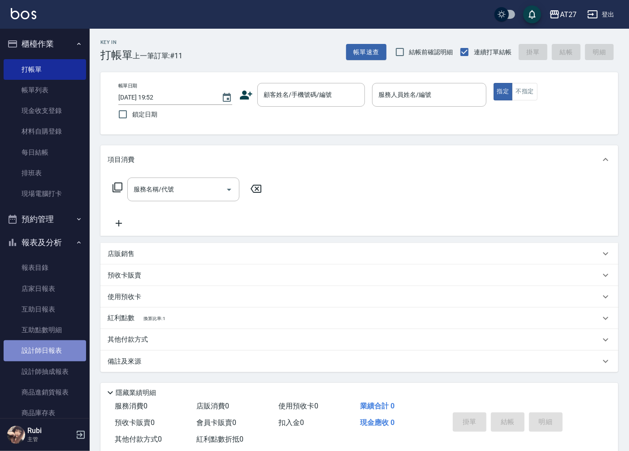
click at [50, 357] on link "設計師日報表" at bounding box center [45, 351] width 83 height 21
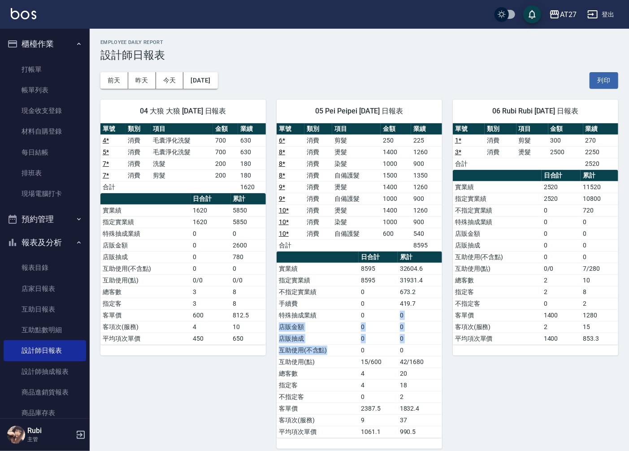
drag, startPoint x: 357, startPoint y: 346, endPoint x: 368, endPoint y: 277, distance: 70.0
click at [372, 313] on tbody "實業績 8595 32604.6 指定實業績 8595 31931.4 不指定實業績 0 673.2 手續費 0 419.7 特殊抽成業績 0 0 店販金額 …" at bounding box center [360, 350] width 166 height 175
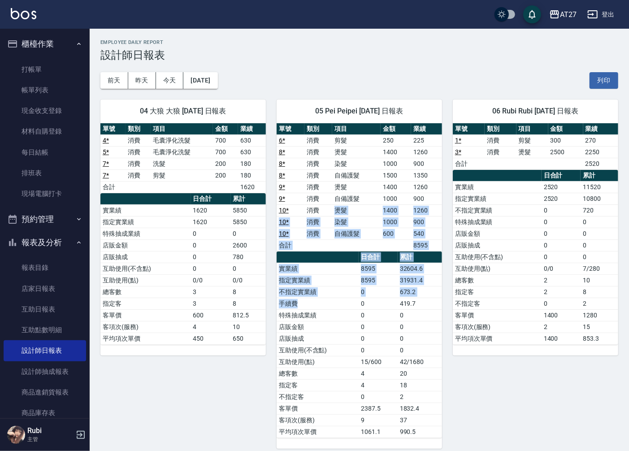
drag, startPoint x: 328, startPoint y: 208, endPoint x: 333, endPoint y: 322, distance: 114.1
click at [330, 314] on div "單號 類別 項目 金額 業績 6 * 消費 剪髮 250 225 8 * 消費 燙髮 1400 1260 8 * 消費 染髮 1000 900 8 * 消費 …" at bounding box center [360, 280] width 166 height 315
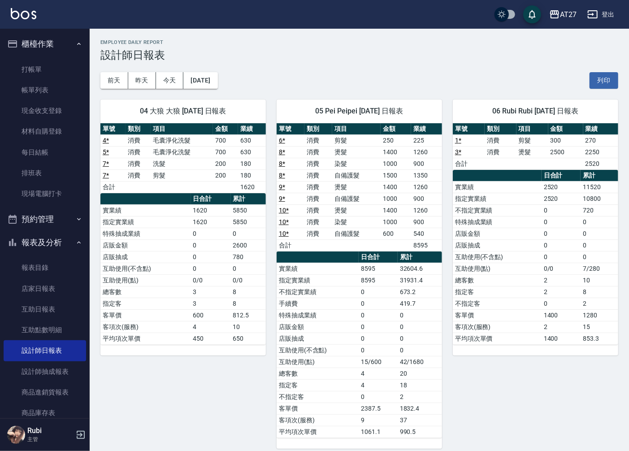
click at [332, 331] on tbody "實業績 8595 32604.6 指定實業績 8595 31931.4 不指定實業績 0 673.2 手續費 0 419.7 特殊抽成業績 0 0 店販金額 …" at bounding box center [360, 350] width 166 height 175
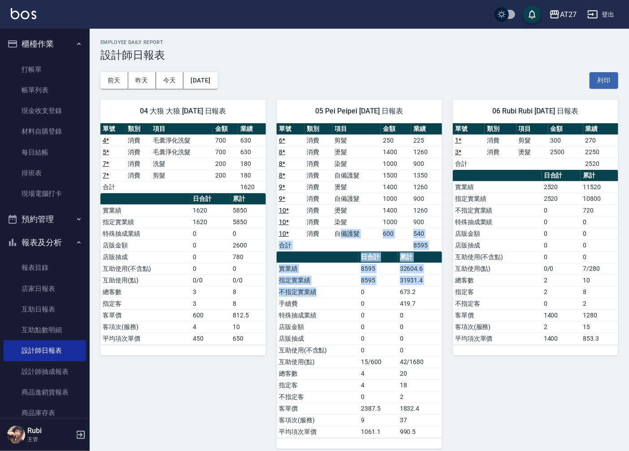
drag, startPoint x: 339, startPoint y: 244, endPoint x: 354, endPoint y: 300, distance: 57.8
click at [353, 295] on div "單號 類別 項目 金額 業績 6 * 消費 剪髮 250 225 8 * 消費 燙髮 1400 1260 8 * 消費 染髮 1000 900 8 * 消費 …" at bounding box center [360, 280] width 166 height 315
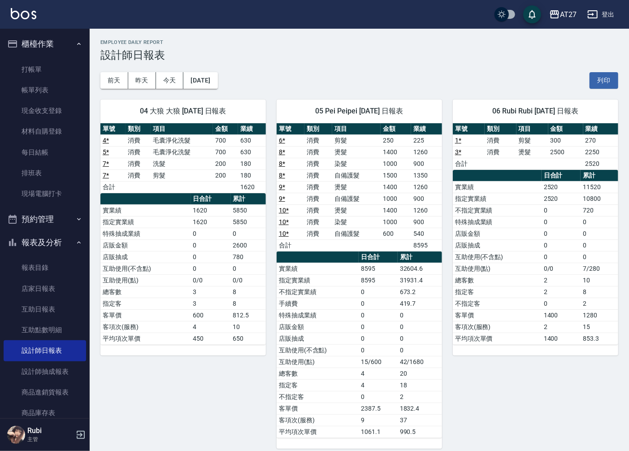
click at [354, 313] on td "特殊抽成業績" at bounding box center [318, 316] width 82 height 12
click at [43, 94] on link "帳單列表" at bounding box center [45, 90] width 83 height 21
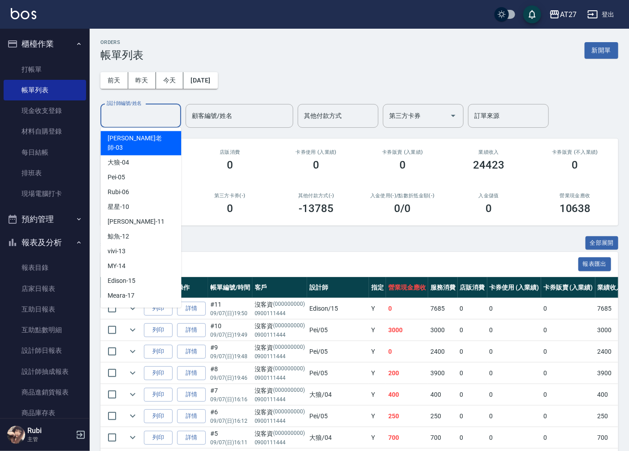
click at [150, 113] on input "設計師編號/姓名" at bounding box center [141, 116] width 73 height 16
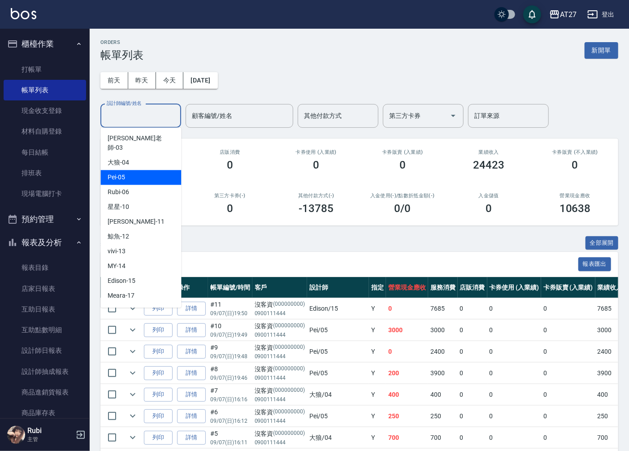
click at [142, 170] on div "Pei -05" at bounding box center [140, 177] width 81 height 15
type input "Pei-05"
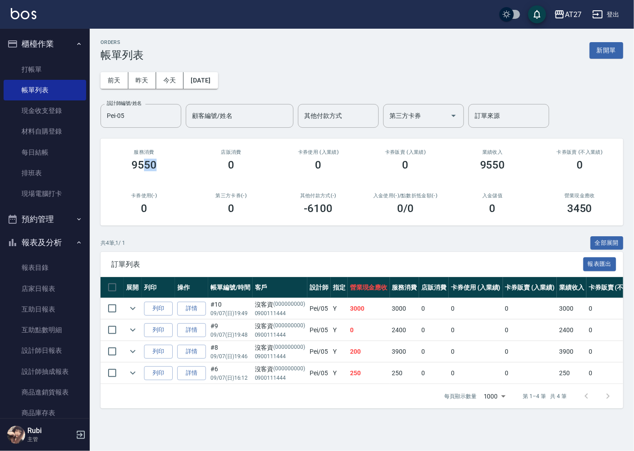
drag, startPoint x: 143, startPoint y: 160, endPoint x: 166, endPoint y: 176, distance: 28.6
click at [165, 172] on div "服務消費 9550" at bounding box center [143, 161] width 87 height 44
click at [170, 188] on div "卡券使用(-) 0" at bounding box center [143, 204] width 87 height 44
click at [66, 341] on link "設計師日報表" at bounding box center [45, 351] width 83 height 21
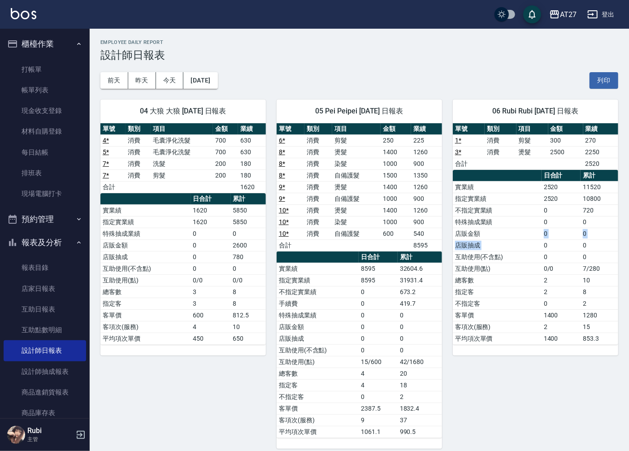
drag, startPoint x: 544, startPoint y: 240, endPoint x: 536, endPoint y: 230, distance: 12.4
click at [537, 230] on tbody "實業績 2520 11520 指定實業績 2520 10800 不指定實業績 0 720 特殊抽成業績 0 0 店販金額 0 0 店販抽成 0 0 互助使用(…" at bounding box center [536, 262] width 166 height 163
drag, startPoint x: 520, startPoint y: 216, endPoint x: 517, endPoint y: 243, distance: 26.6
click at [517, 242] on tbody "實業績 2520 11520 指定實業績 2520 10800 不指定實業績 0 720 特殊抽成業績 0 0 店販金額 0 0 店販抽成 0 0 互助使用(…" at bounding box center [536, 262] width 166 height 163
click at [516, 255] on td "互助使用(不含點)" at bounding box center [497, 257] width 89 height 12
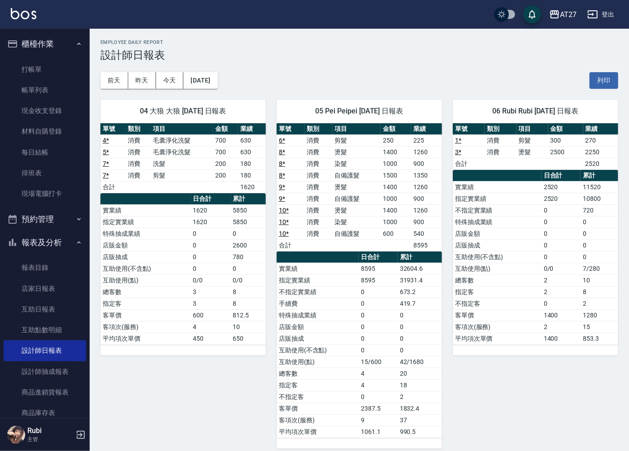
drag, startPoint x: 514, startPoint y: 253, endPoint x: 492, endPoint y: 211, distance: 47.8
click at [510, 236] on tbody "實業績 2520 11520 指定實業績 2520 10800 不指定實業績 0 720 特殊抽成業績 0 0 店販金額 0 0 店販抽成 0 0 互助使用(…" at bounding box center [536, 262] width 166 height 163
drag, startPoint x: 492, startPoint y: 199, endPoint x: 505, endPoint y: 227, distance: 31.3
click at [506, 219] on tbody "實業績 2520 11520 指定實業績 2520 10800 不指定實業績 0 720 特殊抽成業績 0 0 店販金額 0 0 店販抽成 0 0 互助使用(…" at bounding box center [536, 262] width 166 height 163
click at [502, 232] on td "店販金額" at bounding box center [497, 234] width 89 height 12
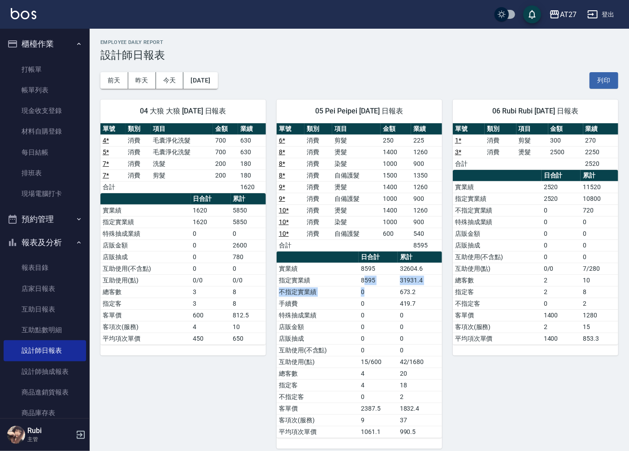
drag, startPoint x: 364, startPoint y: 280, endPoint x: 379, endPoint y: 308, distance: 31.5
click at [378, 307] on tbody "實業績 8595 32604.6 指定實業績 8595 31931.4 不指定實業績 0 673.2 手續費 0 419.7 特殊抽成業績 0 0 店販金額 …" at bounding box center [360, 350] width 166 height 175
drag, startPoint x: 380, startPoint y: 327, endPoint x: 369, endPoint y: 314, distance: 15.9
click at [376, 315] on tbody "實業績 8595 32604.6 指定實業績 8595 31931.4 不指定實業績 0 673.2 手續費 0 419.7 特殊抽成業績 0 0 店販金額 …" at bounding box center [360, 350] width 166 height 175
drag, startPoint x: 335, startPoint y: 253, endPoint x: 367, endPoint y: 303, distance: 58.7
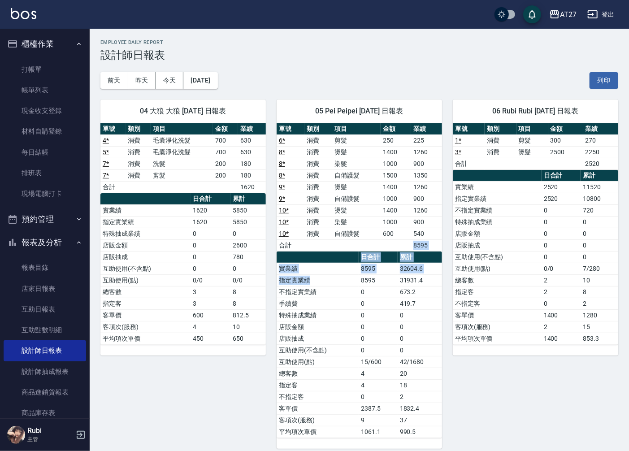
click at [361, 297] on div "單號 類別 項目 金額 業績 6 * 消費 剪髮 250 225 8 * 消費 燙髮 1400 1260 8 * 消費 染髮 1000 900 8 * 消費 …" at bounding box center [360, 280] width 166 height 315
click at [369, 307] on td "0" at bounding box center [378, 304] width 39 height 12
click at [496, 29] on div "AT27 2025-09-07 設計師日報表 列印時間： 2025-09-07-19:54 Employee Daily Report 設計師日報表 前天 昨…" at bounding box center [360, 378] width 540 height 698
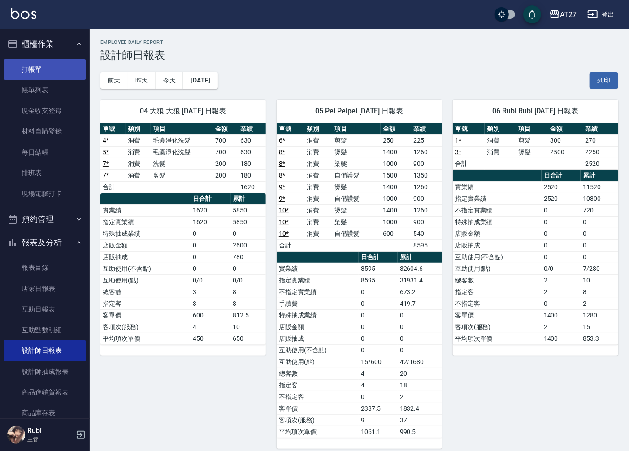
click at [55, 72] on link "打帳單" at bounding box center [45, 69] width 83 height 21
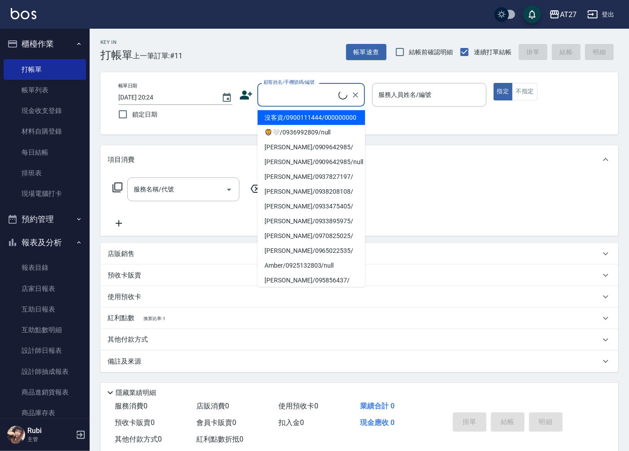
click at [329, 94] on input "顧客姓名/手機號碼/編號" at bounding box center [300, 95] width 77 height 16
click at [330, 125] on li "沒客資/0900111444/000000000" at bounding box center [312, 117] width 108 height 15
type input "沒客資/0900111444/000000000"
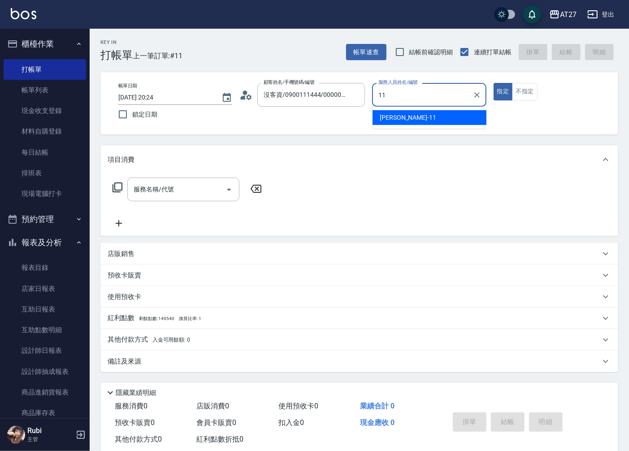
type input "Lena-11"
type button "true"
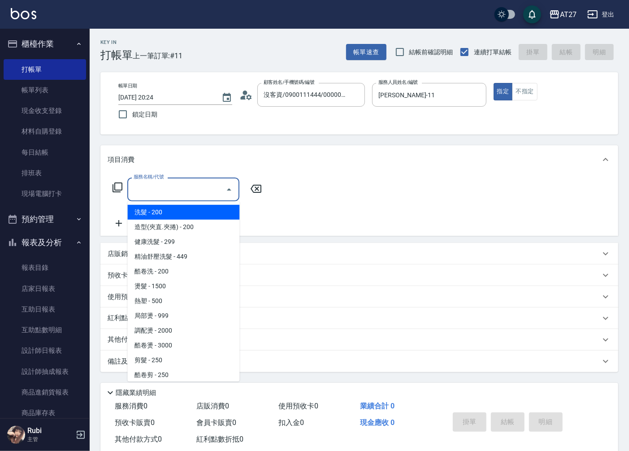
click at [203, 191] on input "服務名稱/代號" at bounding box center [176, 190] width 91 height 16
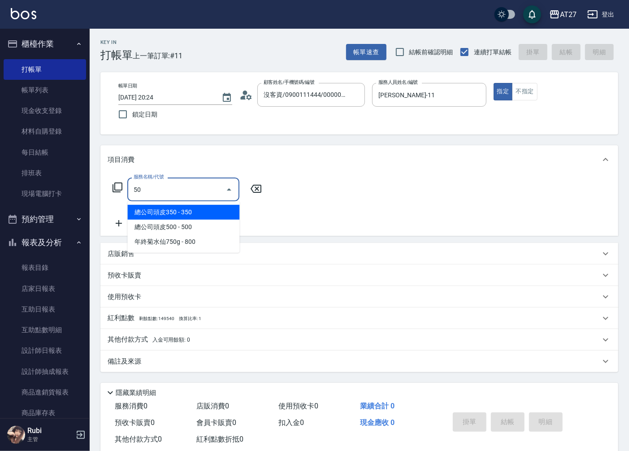
type input "501"
type input "100"
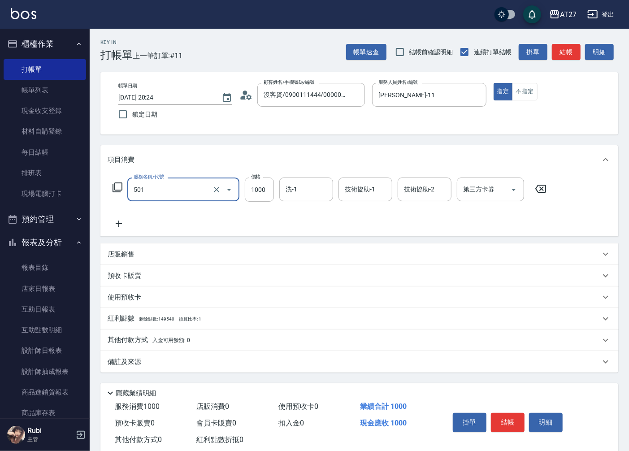
type input "染髮(501)"
type input "1"
type input "0"
type input "18"
type input "10"
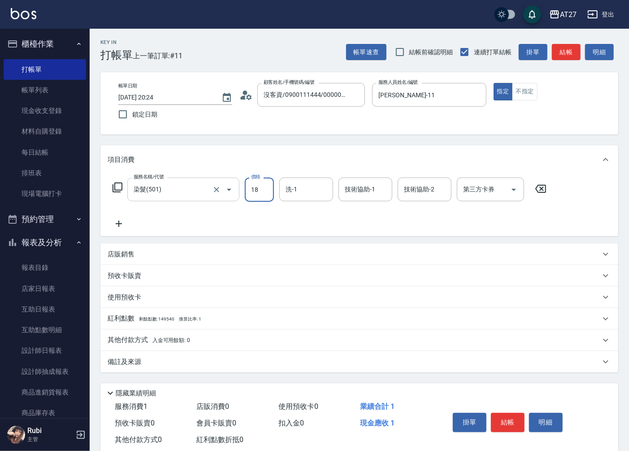
type input "188"
type input "180"
type input "1888"
click at [122, 226] on icon at bounding box center [119, 223] width 22 height 11
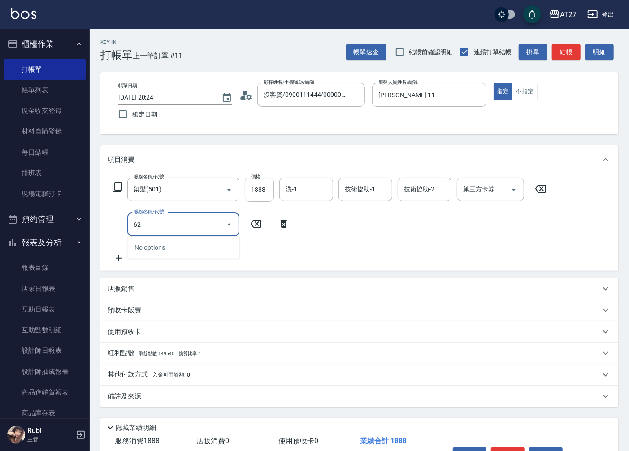
type input "629"
type input "420"
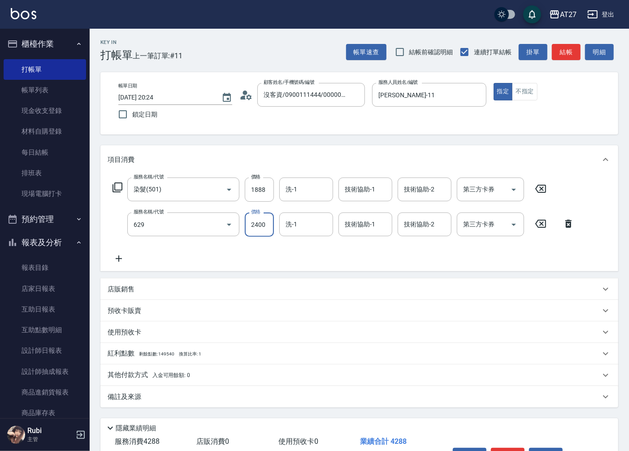
type input "京煥羽護髮短(629)"
click at [262, 226] on input "2400" at bounding box center [259, 225] width 29 height 24
type input "2"
type input "190"
type input "250"
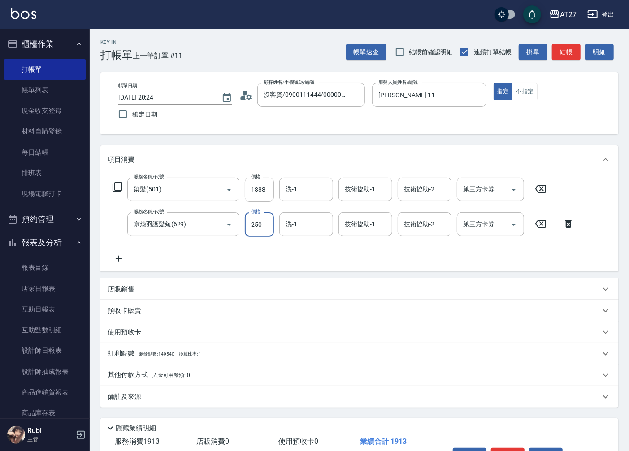
type input "430"
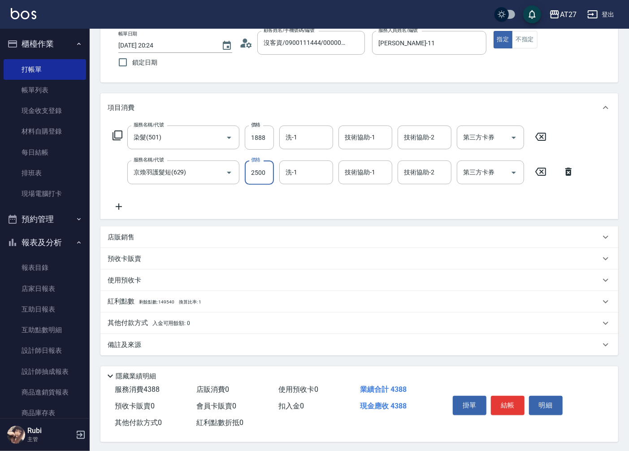
scroll to position [57, 0]
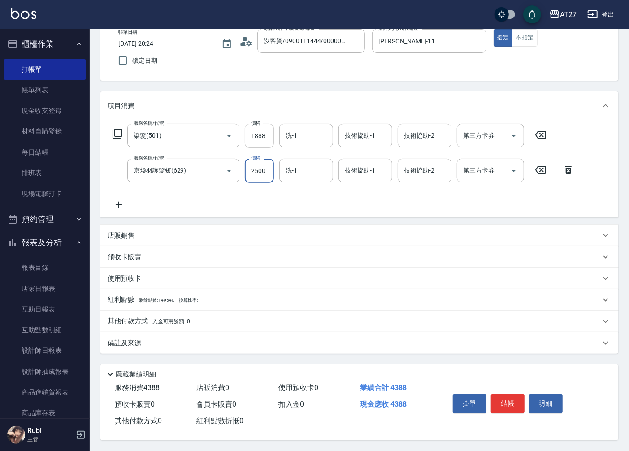
type input "2500"
click at [253, 131] on input "1888" at bounding box center [259, 136] width 29 height 24
type input "1"
type input "250"
type input "148"
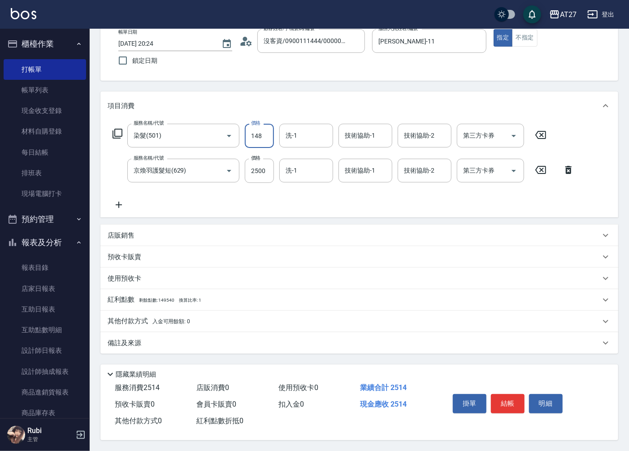
type input "260"
type input "1488"
type input "390"
type input "1488"
click at [511, 397] on button "結帳" at bounding box center [508, 403] width 34 height 19
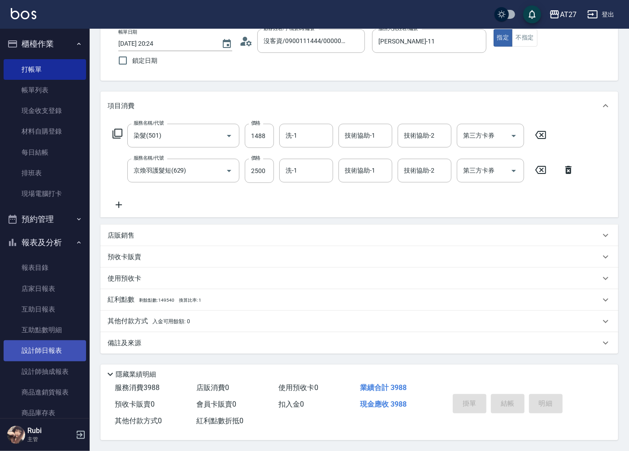
type input "2025/09/07 20:25"
type input "0"
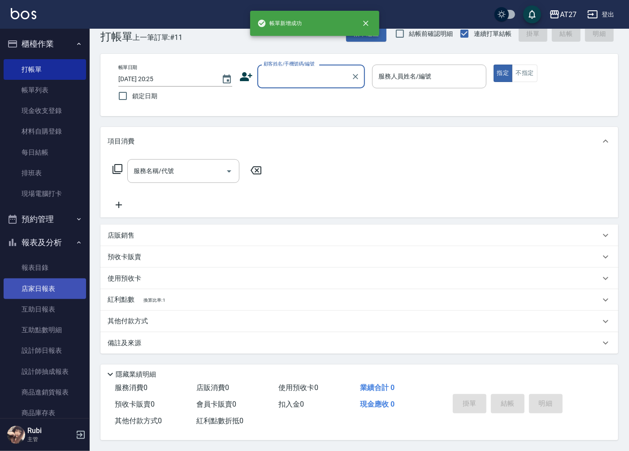
scroll to position [0, 0]
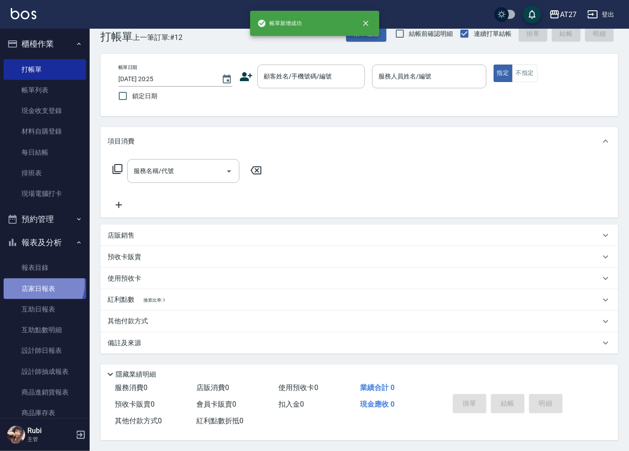
click at [42, 284] on link "店家日報表" at bounding box center [45, 289] width 83 height 21
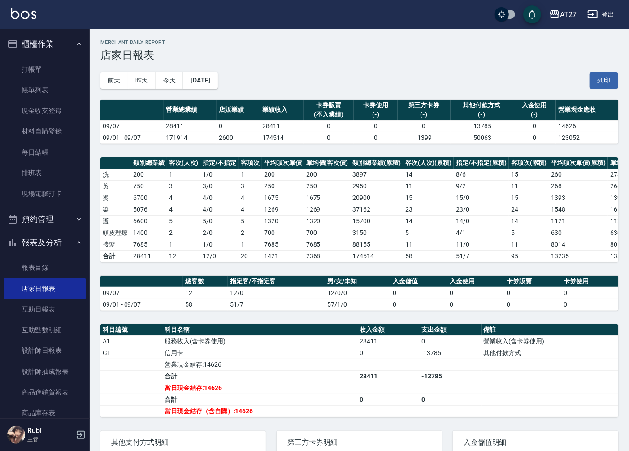
drag, startPoint x: 41, startPoint y: 284, endPoint x: 290, endPoint y: 368, distance: 262.8
click at [290, 368] on td "營業現金結存:14626" at bounding box center [259, 365] width 195 height 12
click at [48, 349] on link "設計師日報表" at bounding box center [45, 351] width 83 height 21
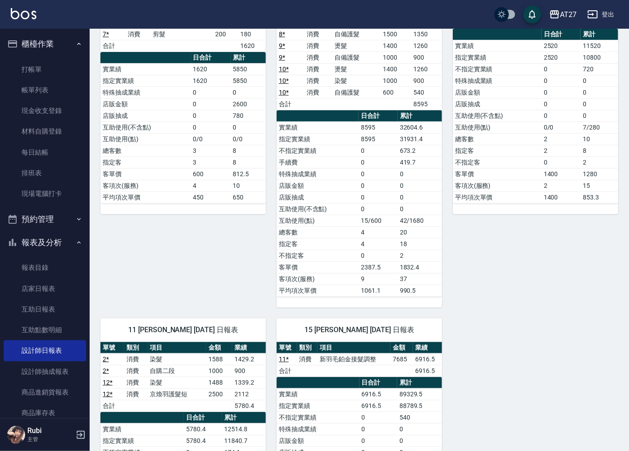
scroll to position [50, 0]
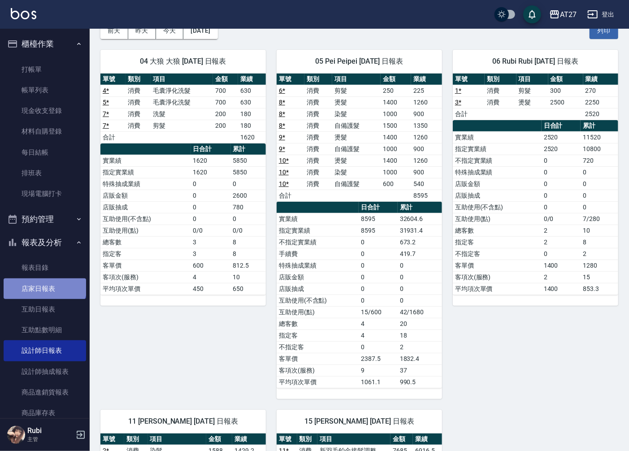
click at [44, 283] on link "店家日報表" at bounding box center [45, 289] width 83 height 21
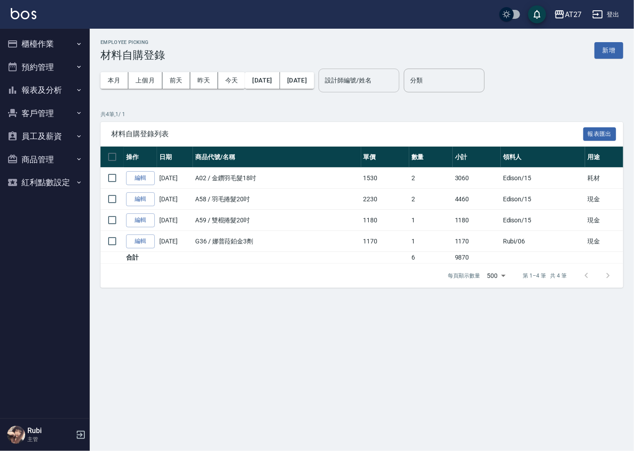
click at [381, 80] on input "設計師編號/姓名" at bounding box center [359, 81] width 73 height 16
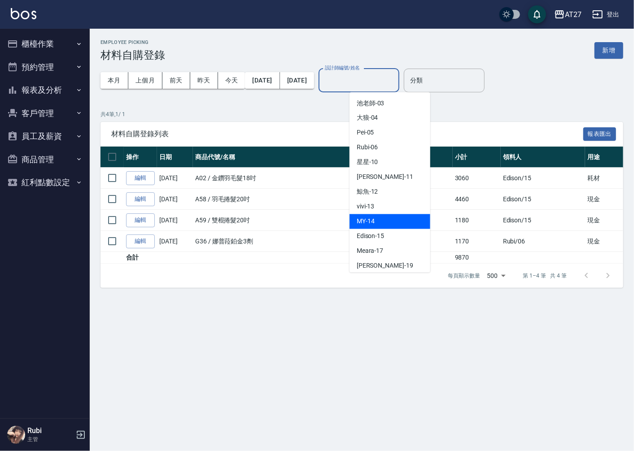
click at [615, 56] on button "新增" at bounding box center [608, 50] width 29 height 17
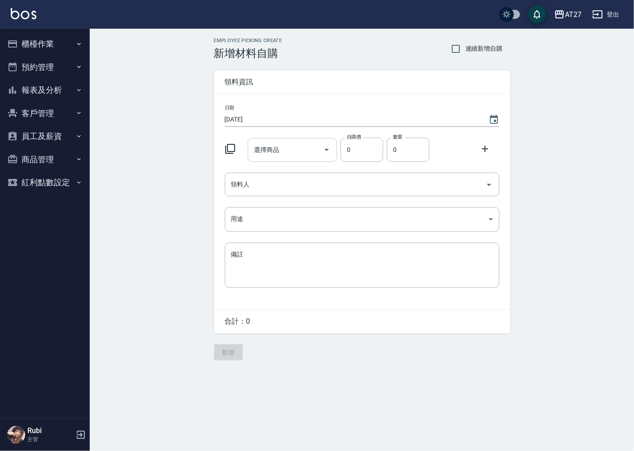
click at [284, 147] on input "選擇商品" at bounding box center [286, 150] width 68 height 16
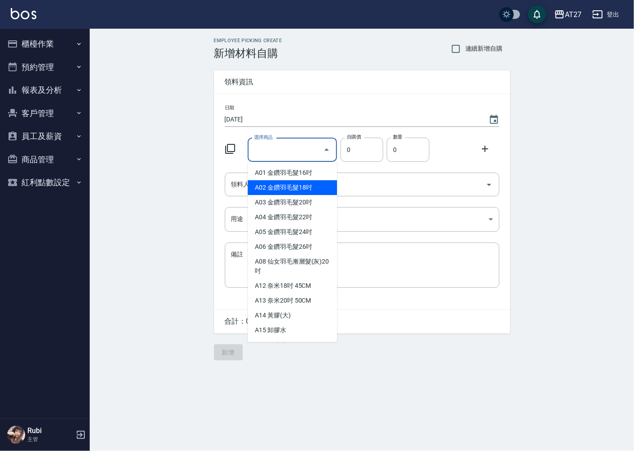
click at [310, 187] on li "A02 金鑽羽毛髮18吋" at bounding box center [292, 187] width 89 height 15
type input "金鑽羽毛髮18吋"
type input "1530"
type input "1"
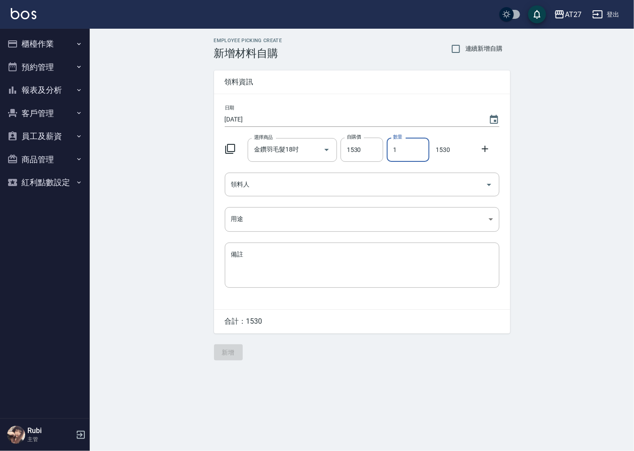
drag, startPoint x: 407, startPoint y: 150, endPoint x: 325, endPoint y: 169, distance: 84.1
click at [326, 170] on div "日期 [DATE] 選擇商品 金鑽羽毛髮18吋 選擇商品 自購價 1530 自購價 數量 1 數量 1530 領料人 領料人 用途 ​ 用途 備註 x 備註" at bounding box center [362, 201] width 296 height 215
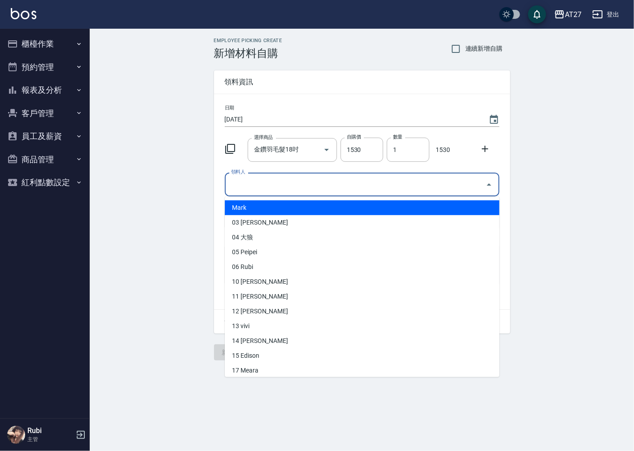
click at [243, 186] on input "領料人" at bounding box center [355, 185] width 253 height 16
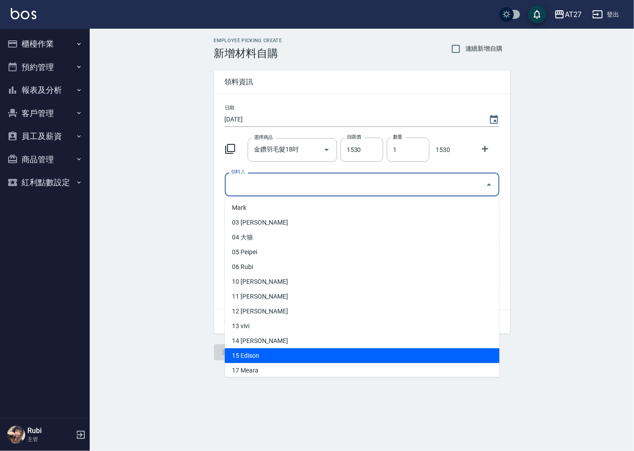
click at [250, 352] on li "15 Edison" at bounding box center [362, 356] width 275 height 15
type input "Edison"
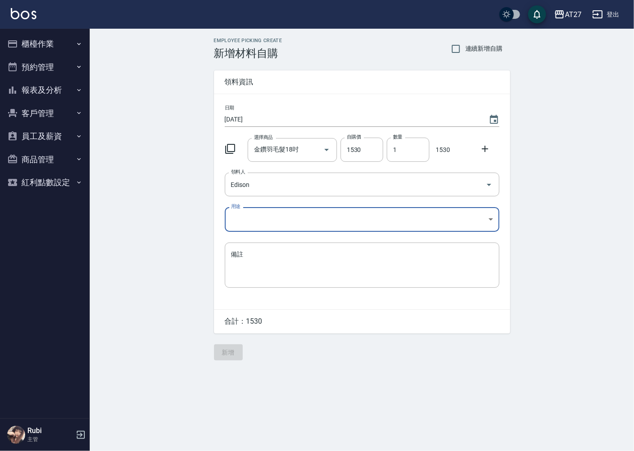
click at [266, 220] on body "AT27 登出 櫃檯作業 打帳單 帳單列表 現金收支登錄 材料自購登錄 每日結帳 排班表 現場電腦打卡 預約管理 預約管理 單日預約紀錄 單週預約紀錄 報表及…" at bounding box center [317, 225] width 634 height 451
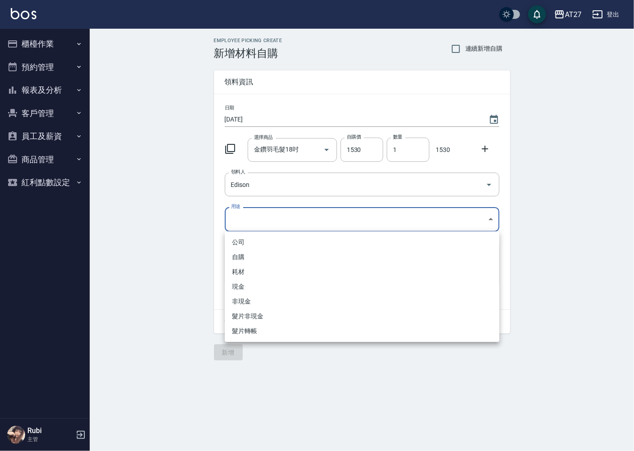
click at [245, 291] on li "現金" at bounding box center [362, 287] width 275 height 15
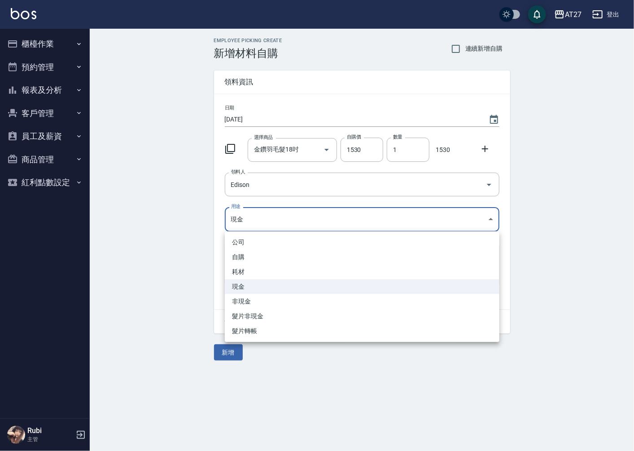
click at [271, 220] on body "AT27 登出 櫃檯作業 打帳單 帳單列表 現金收支登錄 材料自購登錄 每日結帳 排班表 現場電腦打卡 預約管理 預約管理 單日預約紀錄 單週預約紀錄 報表及…" at bounding box center [317, 225] width 634 height 451
click at [246, 272] on li "耗材" at bounding box center [362, 272] width 275 height 15
type input "耗材"
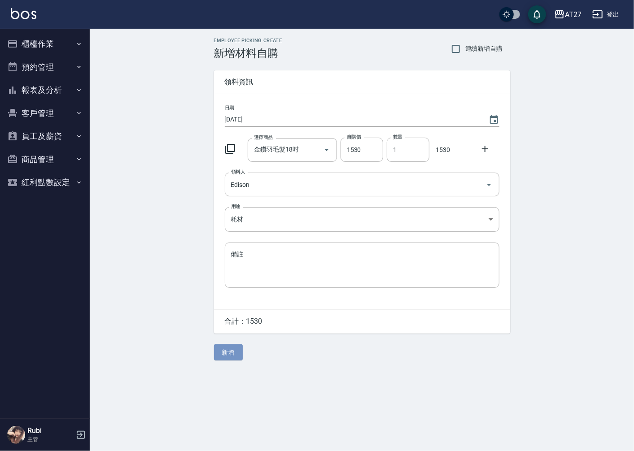
drag, startPoint x: 232, startPoint y: 350, endPoint x: 243, endPoint y: 340, distance: 15.5
click at [236, 345] on button "新增" at bounding box center [228, 353] width 29 height 17
